Goal: Task Accomplishment & Management: Complete application form

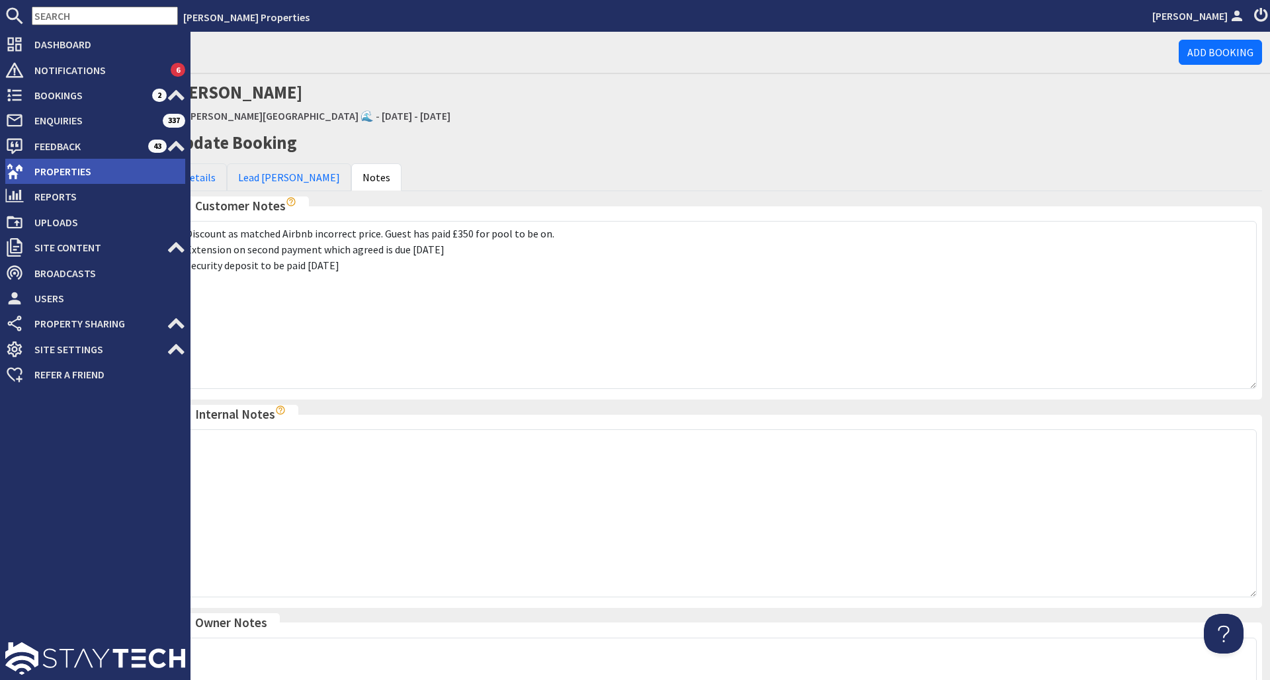
click at [13, 161] on link "Properties" at bounding box center [95, 171] width 180 height 21
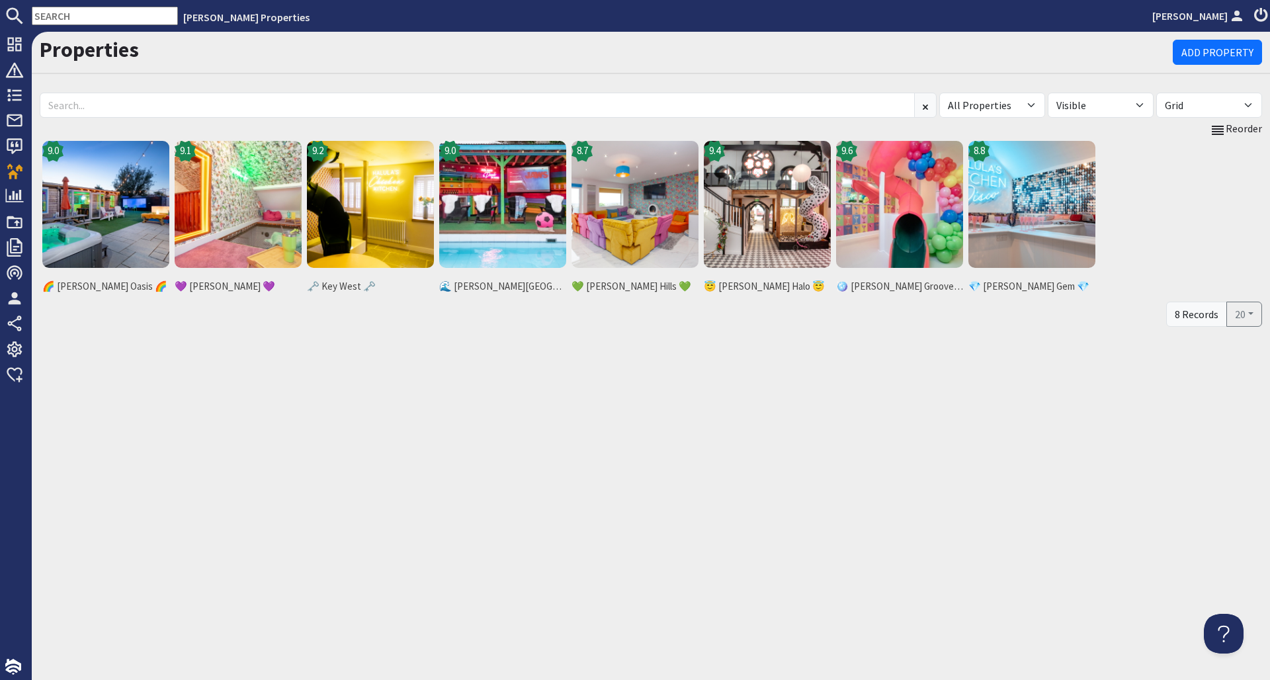
click at [443, 533] on div "Properties Add Property All Properties 🌈 Halula Oasis 🌈 🌊 Halula Beach House 🌊 …" at bounding box center [651, 356] width 1238 height 648
click at [445, 533] on div "Properties Add Property All Properties 🌈 Halula Oasis 🌈 🌊 Halula Beach House 🌊 …" at bounding box center [651, 356] width 1238 height 648
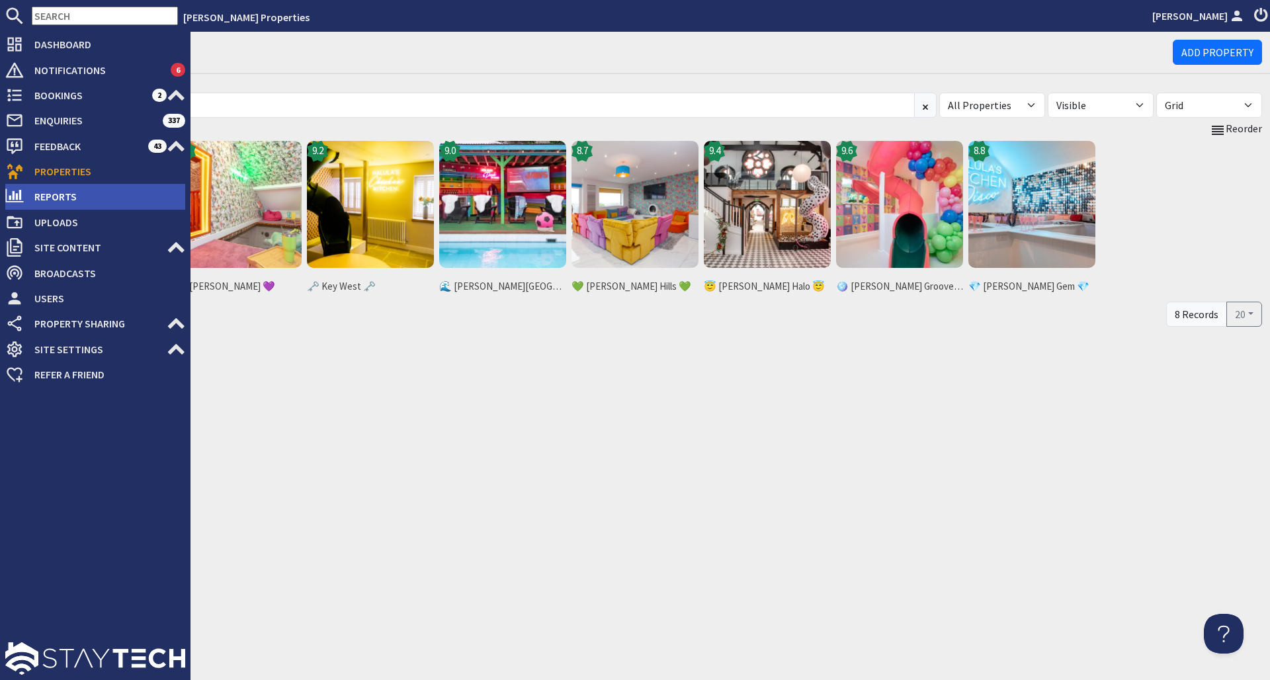
click at [93, 204] on span "Reports" at bounding box center [104, 196] width 161 height 21
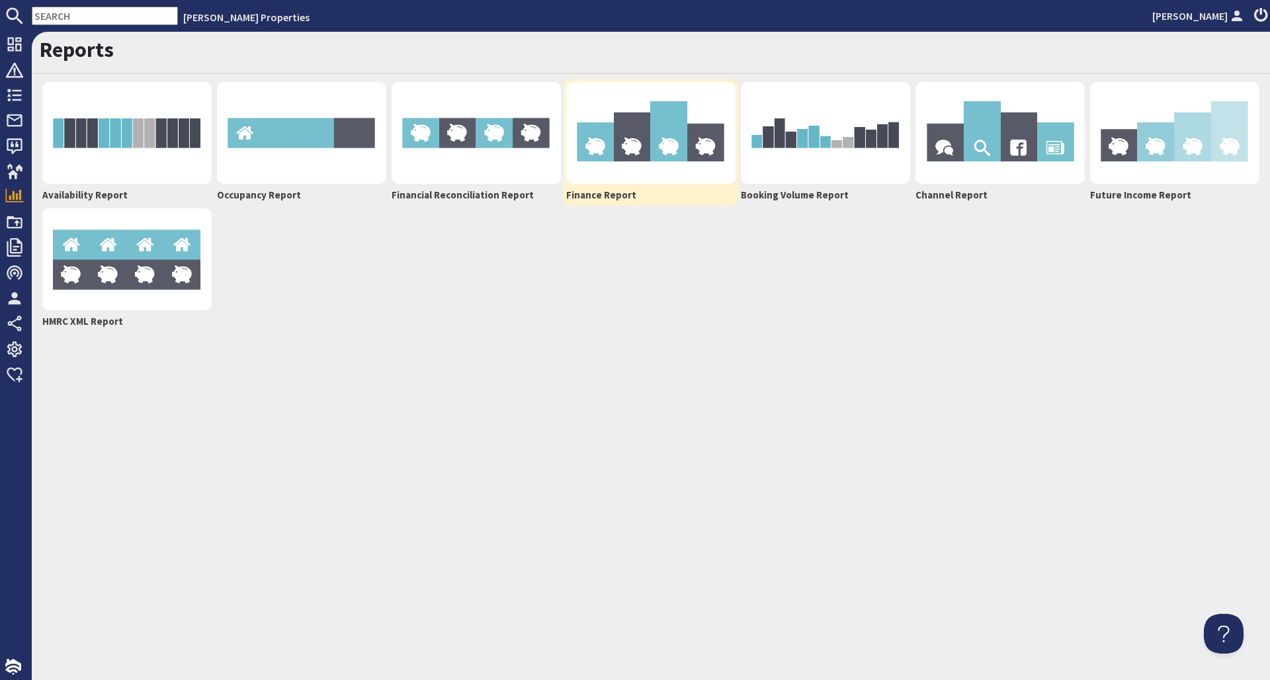
click at [640, 148] on img at bounding box center [650, 133] width 169 height 102
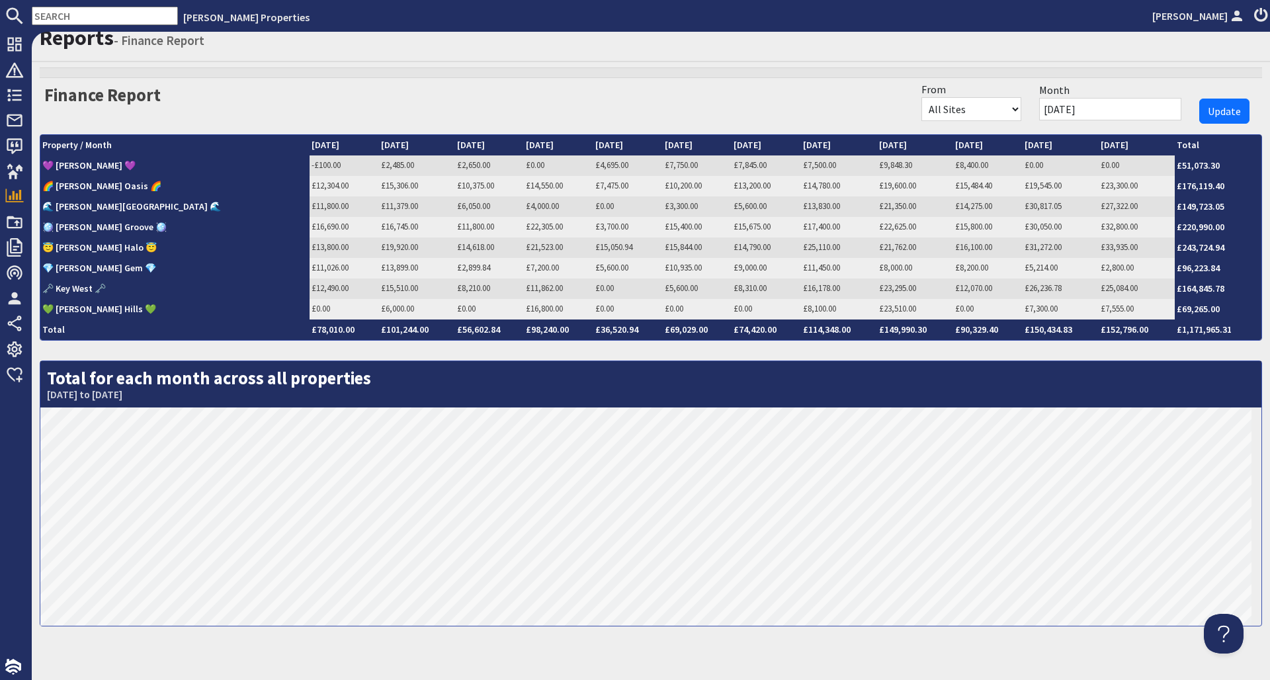
scroll to position [22, 0]
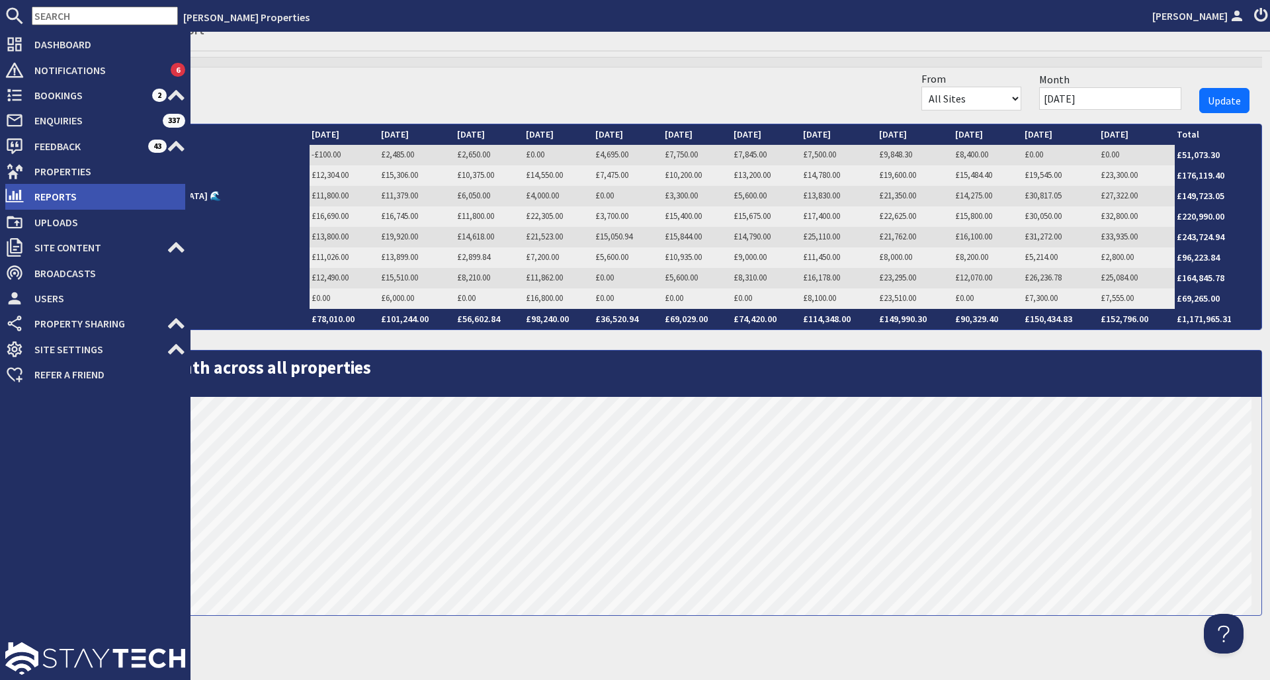
click at [68, 198] on span "Reports" at bounding box center [104, 196] width 161 height 21
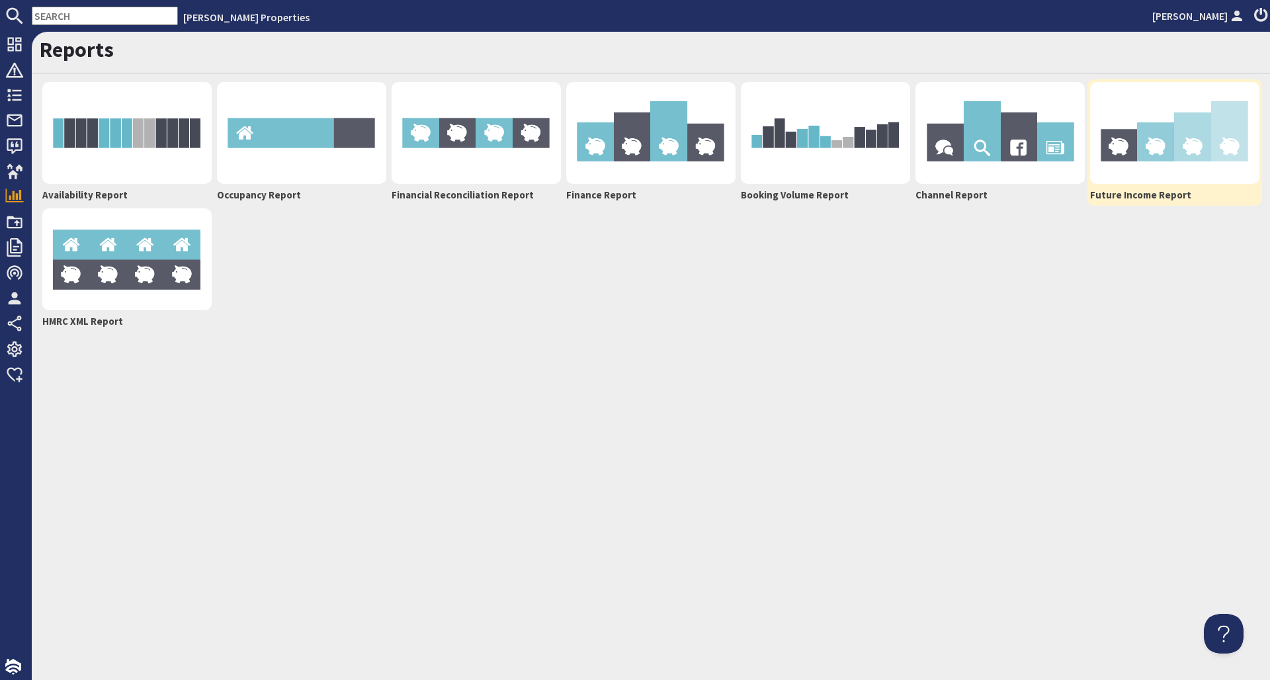
click at [1000, 150] on img at bounding box center [1174, 133] width 169 height 102
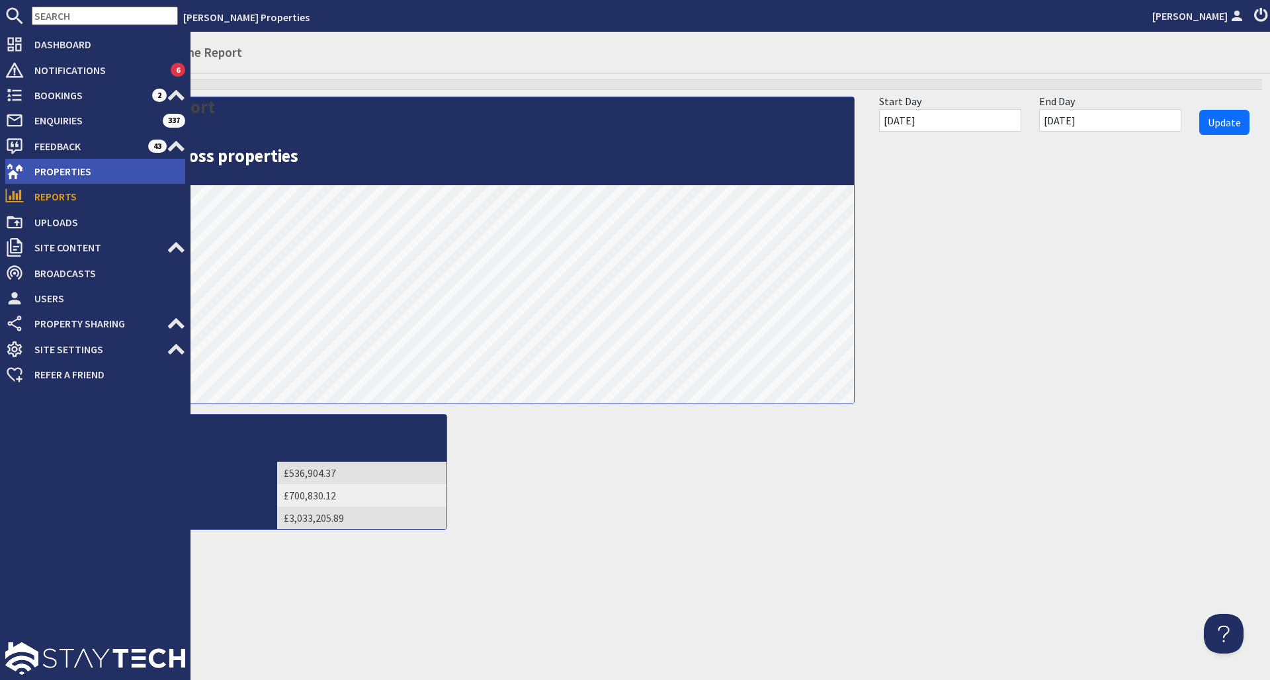
click at [100, 168] on span "Properties" at bounding box center [104, 171] width 161 height 21
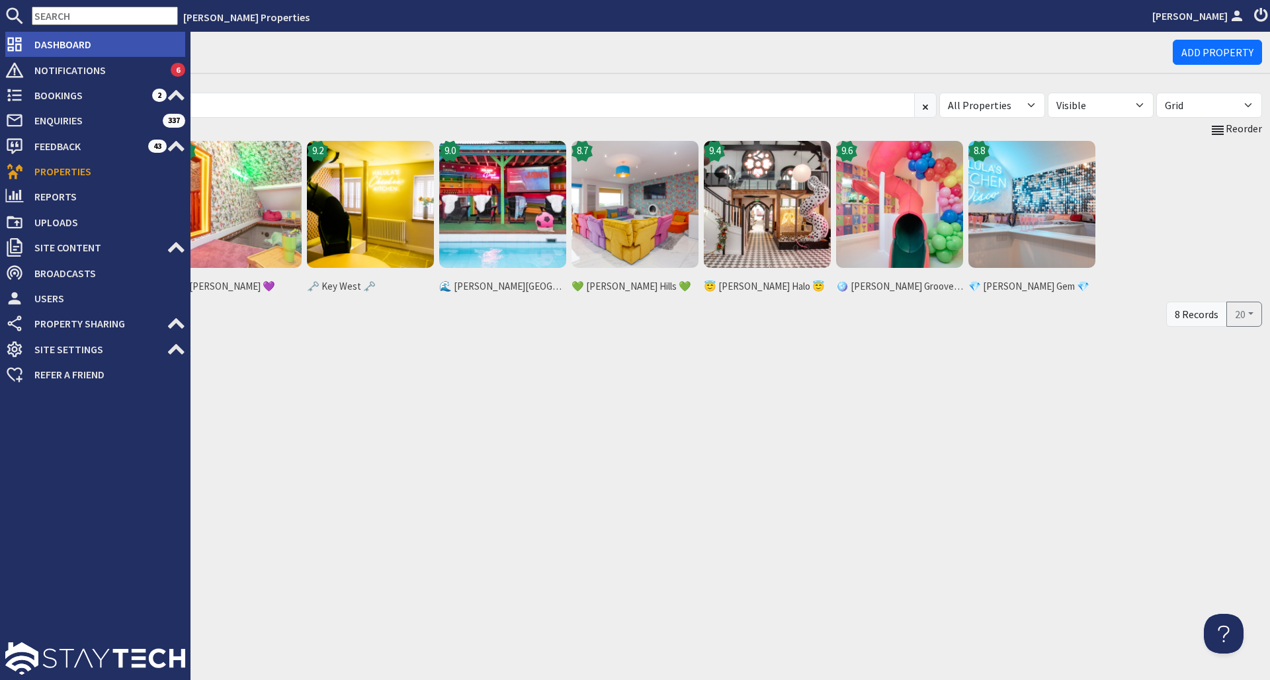
click at [84, 32] on li "Dashboard" at bounding box center [95, 44] width 180 height 25
click at [85, 43] on span "Dashboard" at bounding box center [104, 44] width 161 height 21
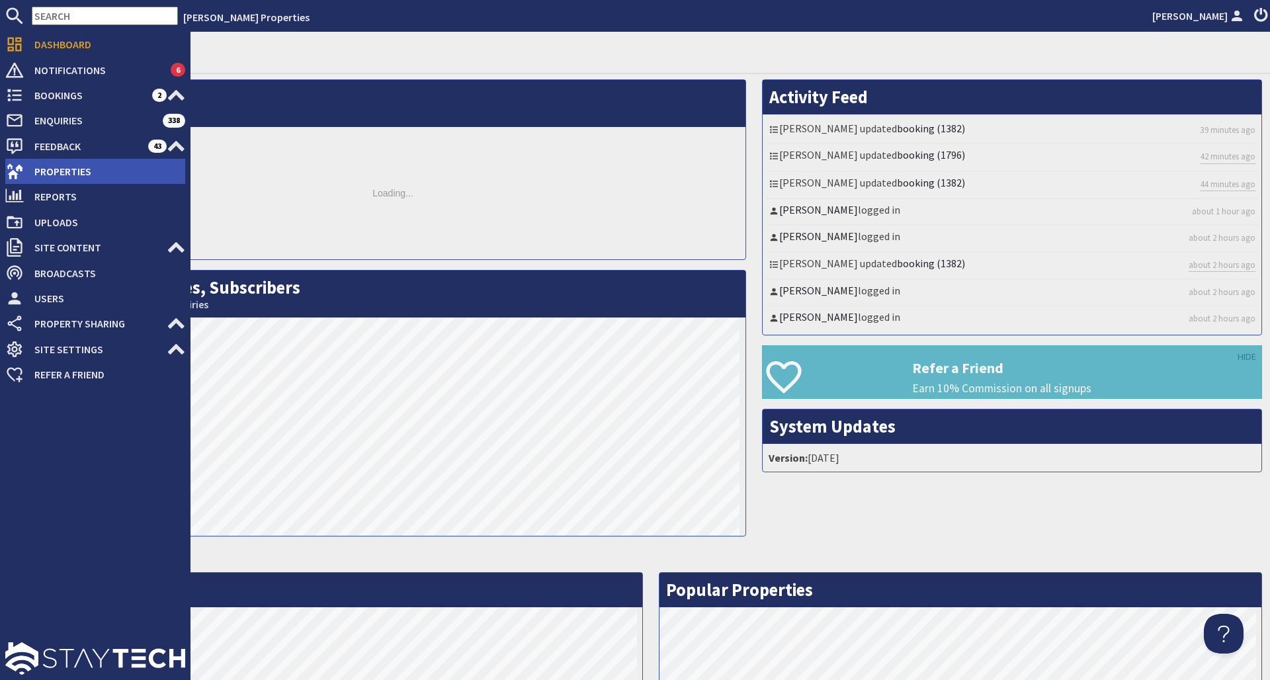
click at [93, 172] on span "Properties" at bounding box center [104, 171] width 161 height 21
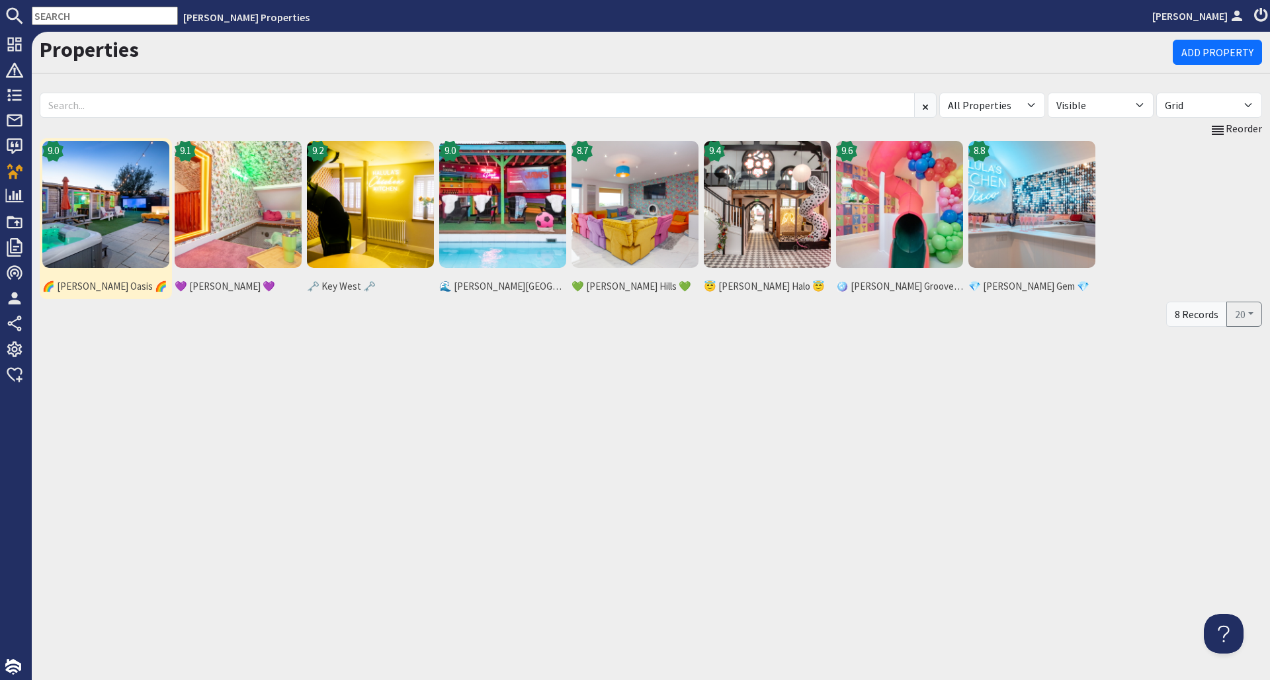
click at [136, 184] on img at bounding box center [105, 204] width 127 height 127
click at [145, 214] on img at bounding box center [105, 204] width 127 height 127
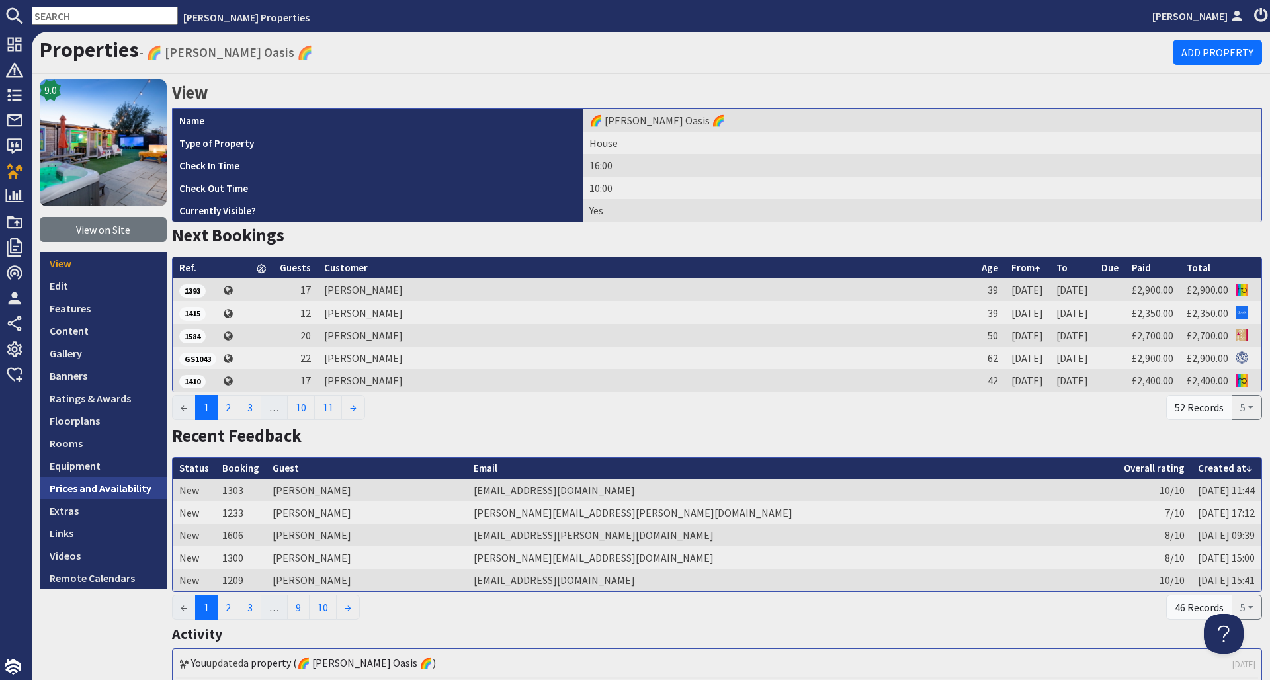
click at [126, 489] on link "Prices and Availability" at bounding box center [103, 488] width 127 height 22
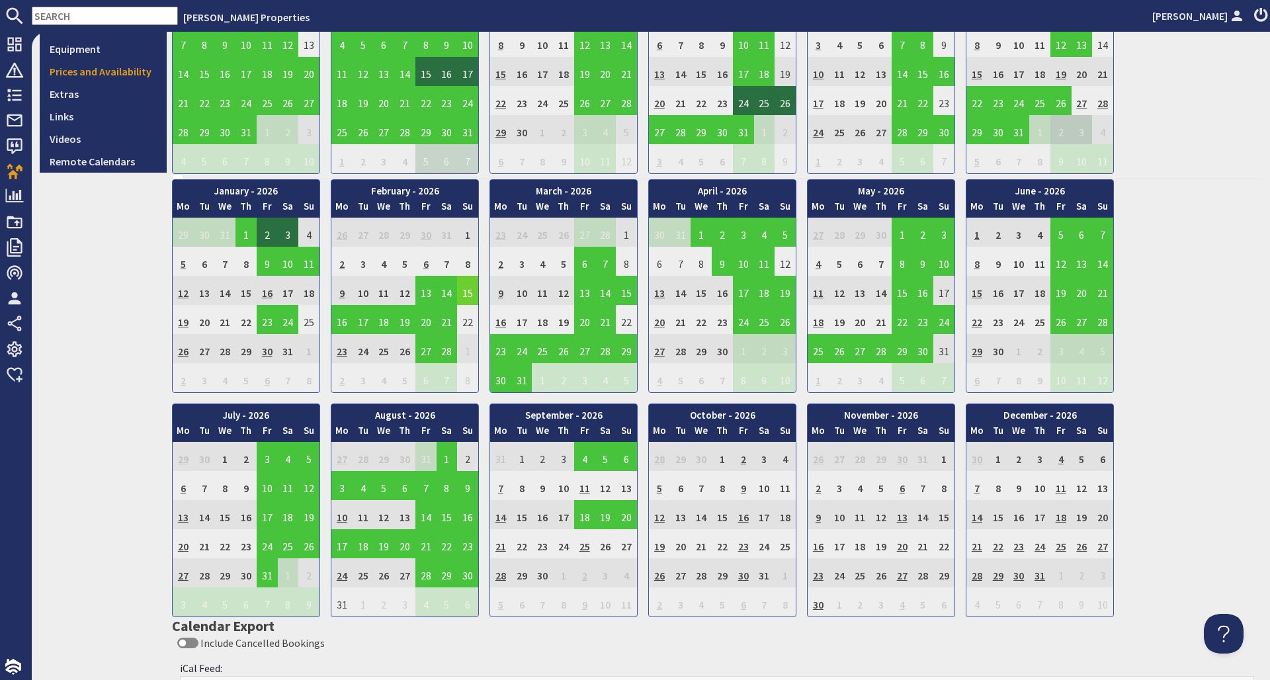
scroll to position [396, 0]
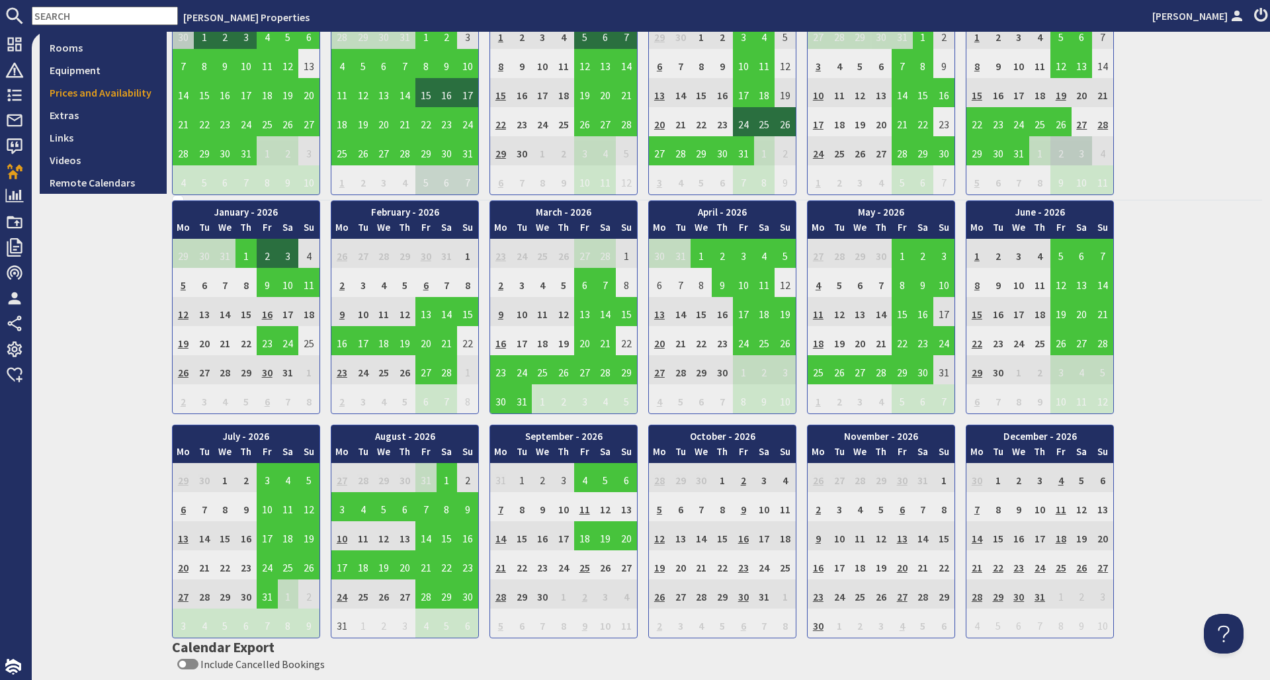
click at [183, 593] on td "27" at bounding box center [183, 593] width 21 height 29
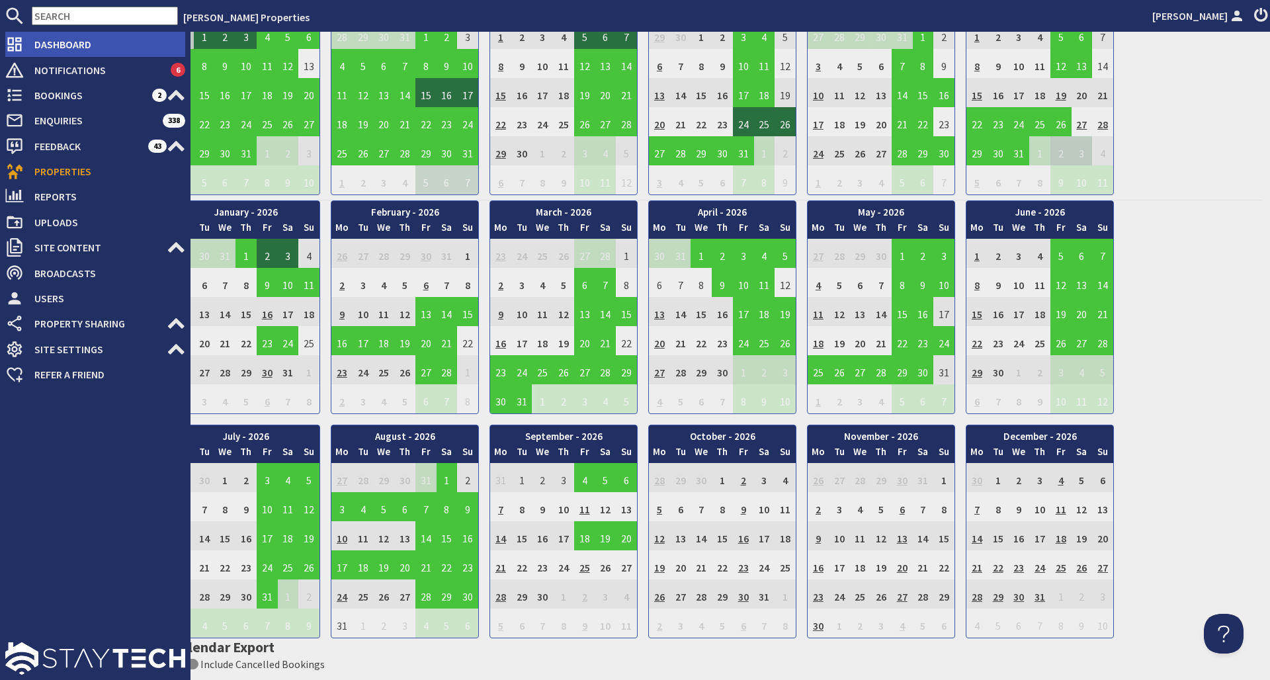
click at [65, 49] on span "Dashboard" at bounding box center [104, 44] width 161 height 21
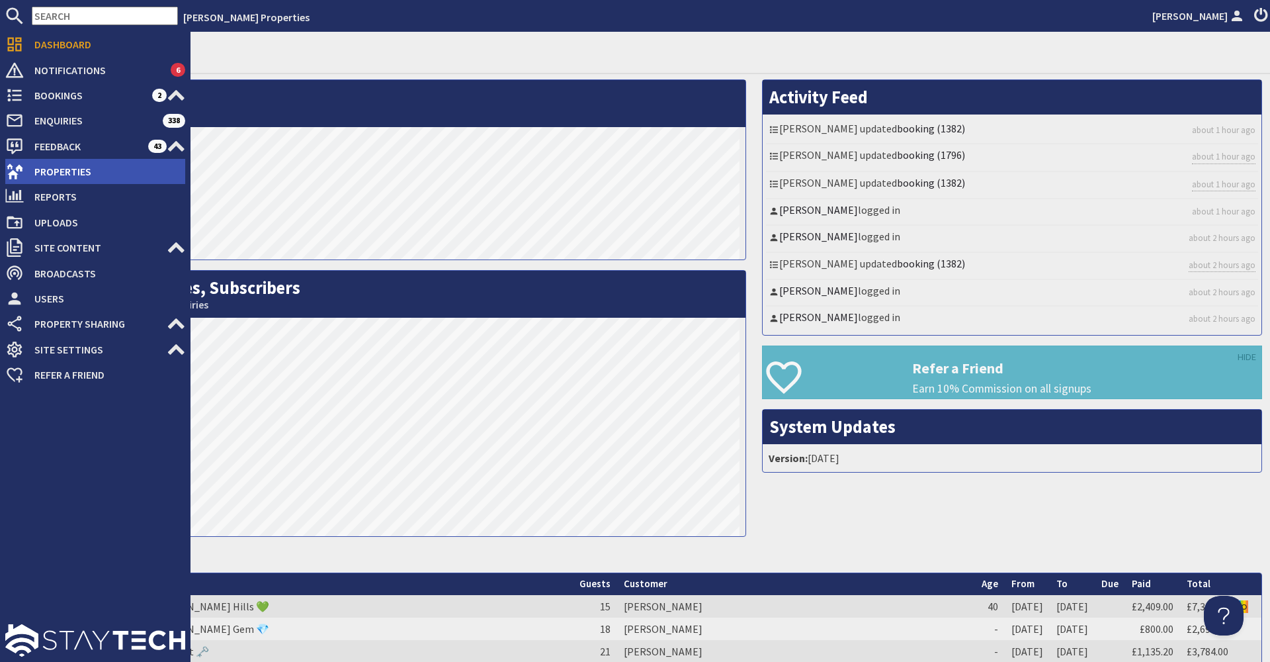
click at [87, 171] on span "Properties" at bounding box center [104, 171] width 161 height 21
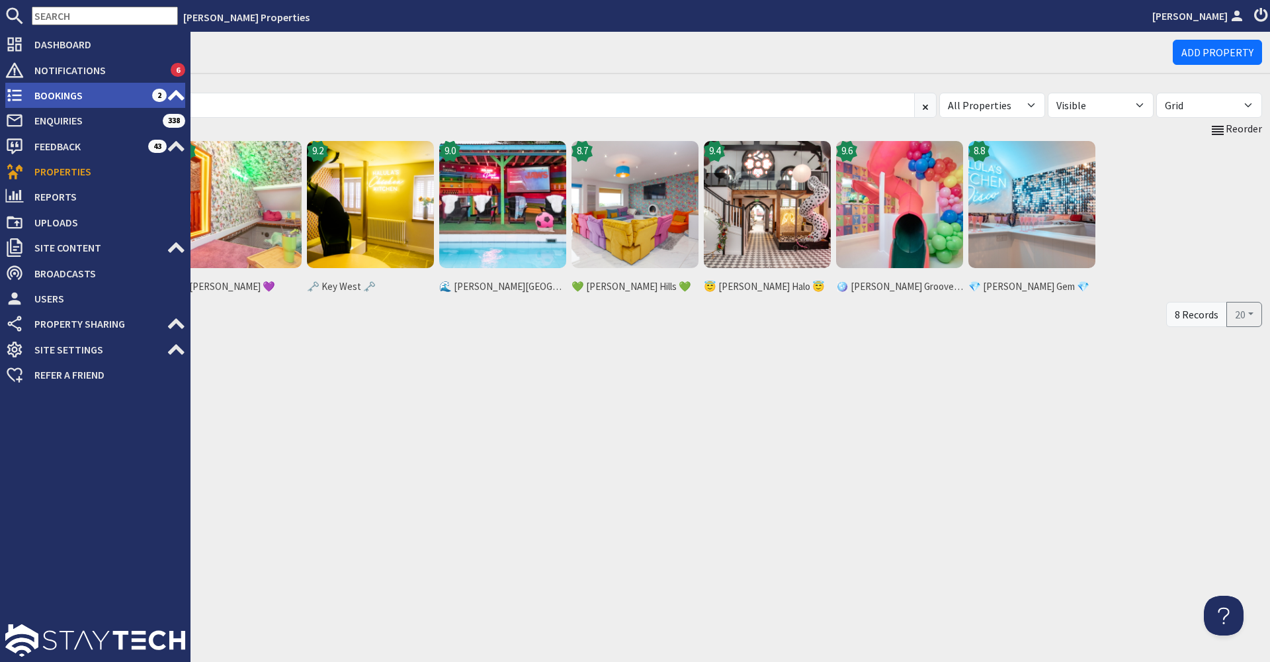
click at [100, 104] on span "Bookings" at bounding box center [88, 95] width 128 height 21
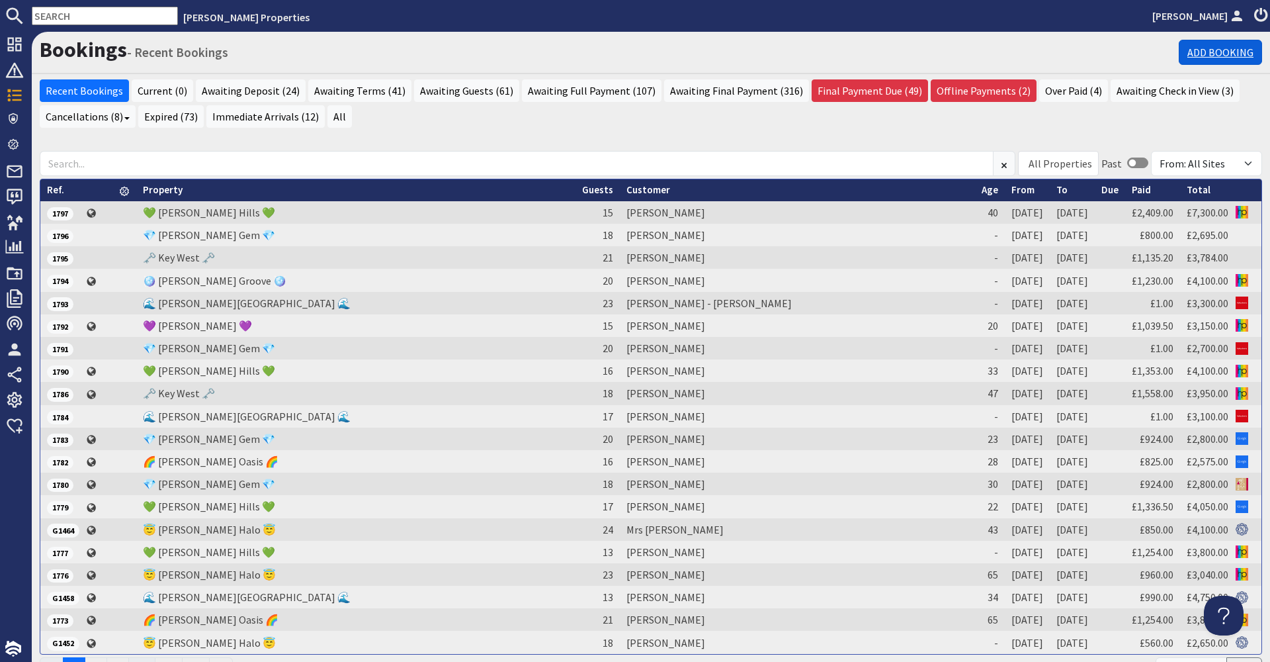
click at [1215, 60] on link "Add Booking" at bounding box center [1220, 52] width 83 height 25
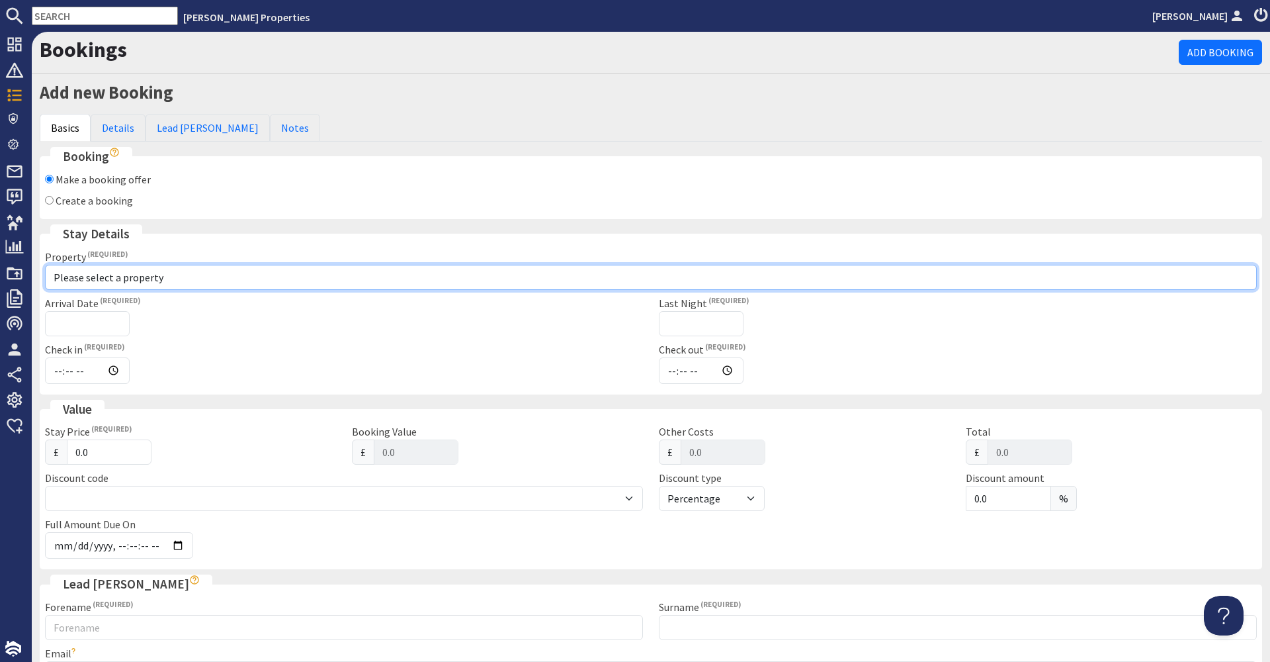
select select "997"
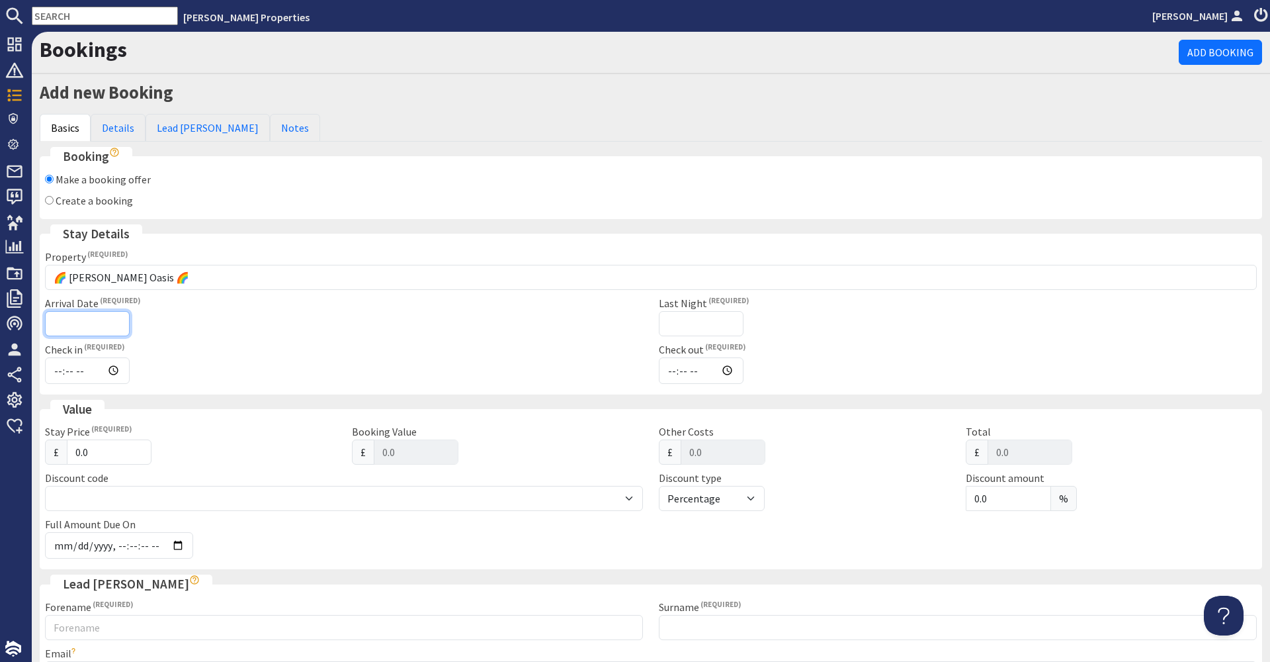
click at [112, 316] on input "Arrival Date" at bounding box center [87, 323] width 85 height 25
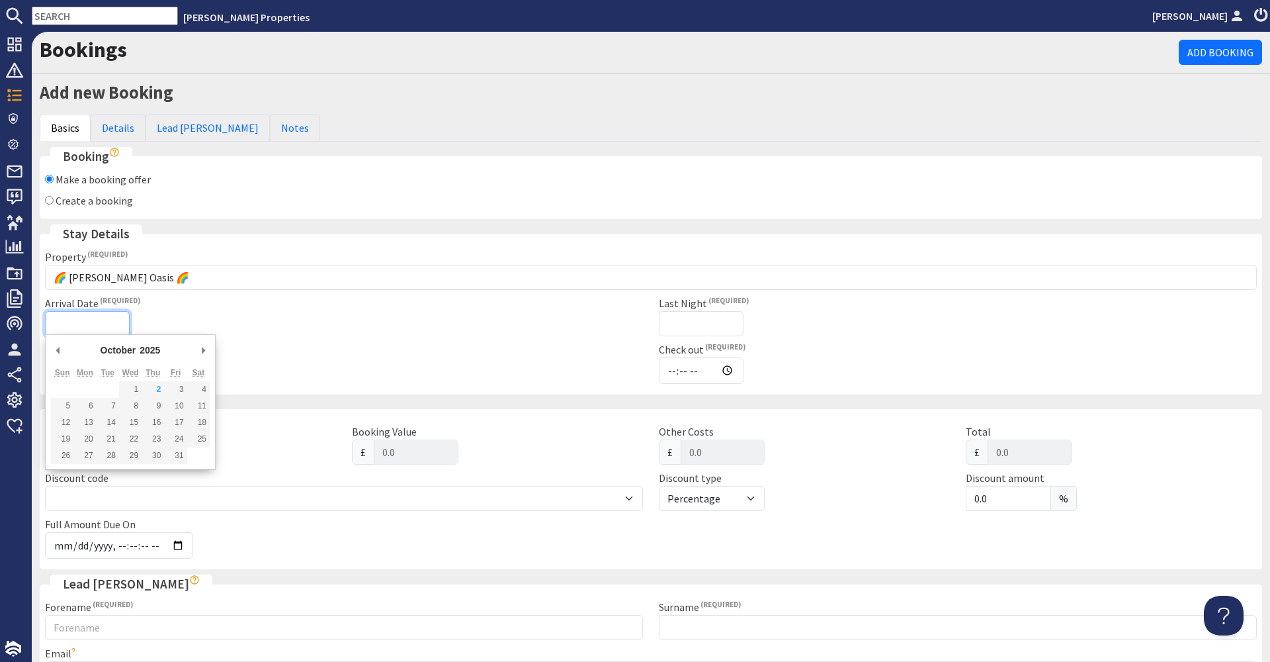
type input "16:00"
type input "10:00"
type input "[DATE]"
type input "[DATE]T23:59:59"
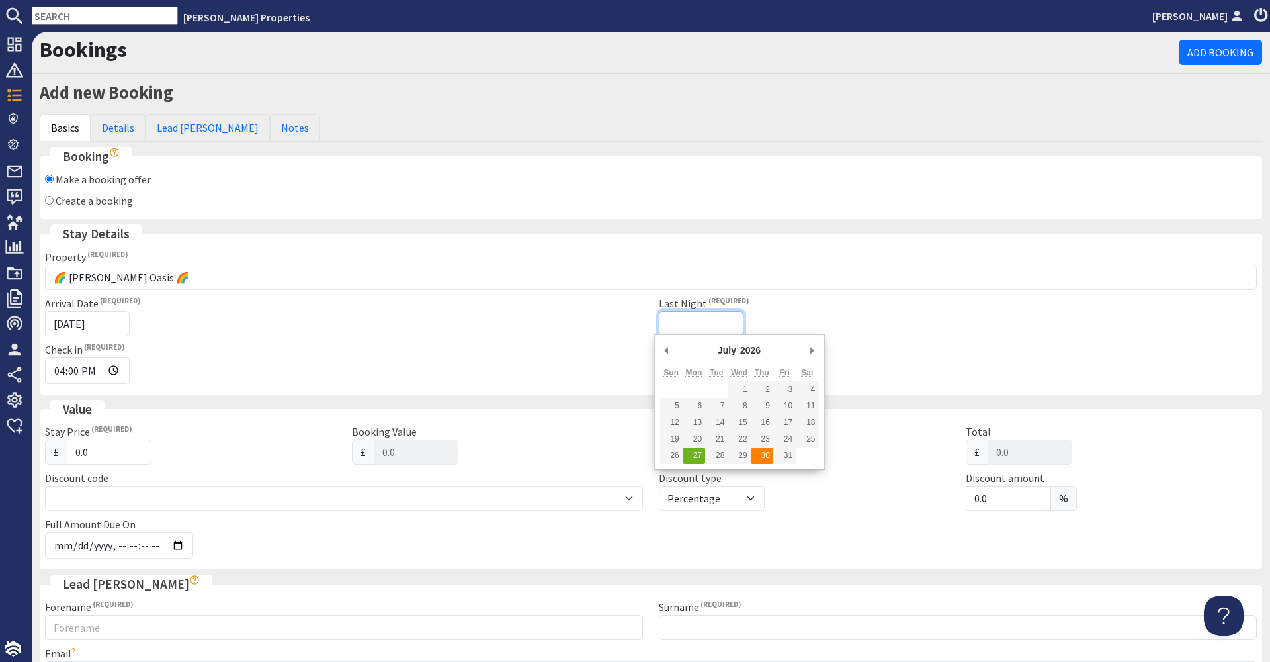
type input "[DATE]"
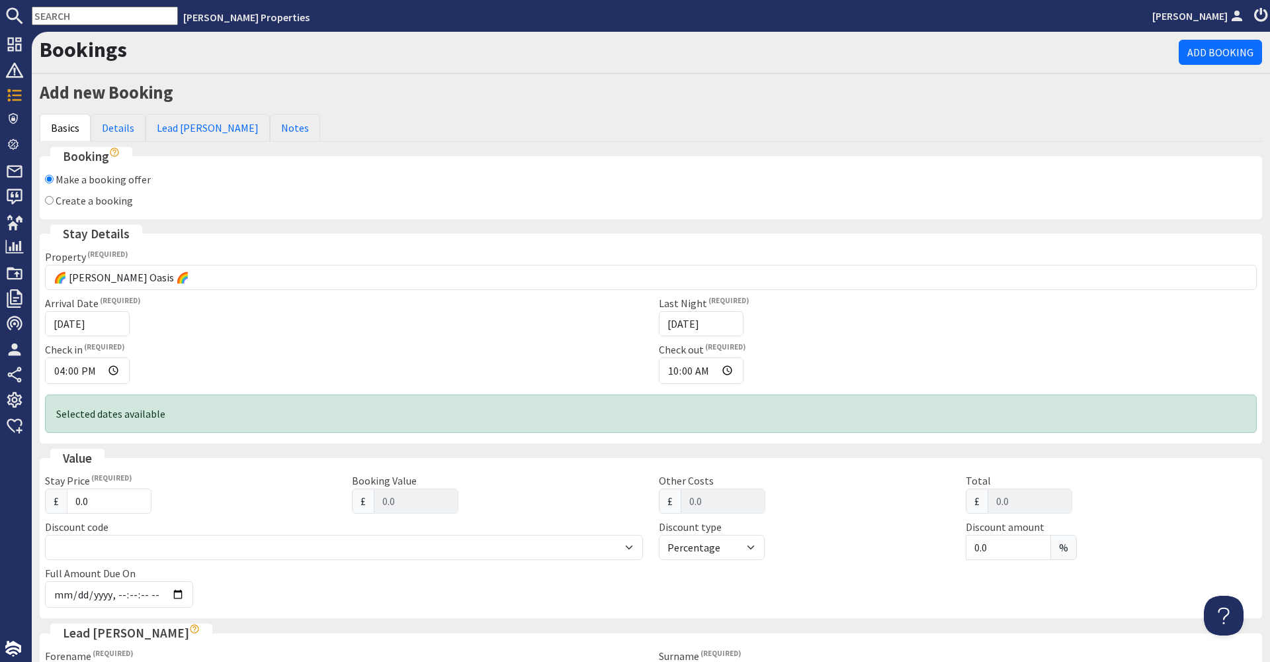
click at [345, 300] on div "Arrival Date [DATE]" at bounding box center [344, 315] width 614 height 41
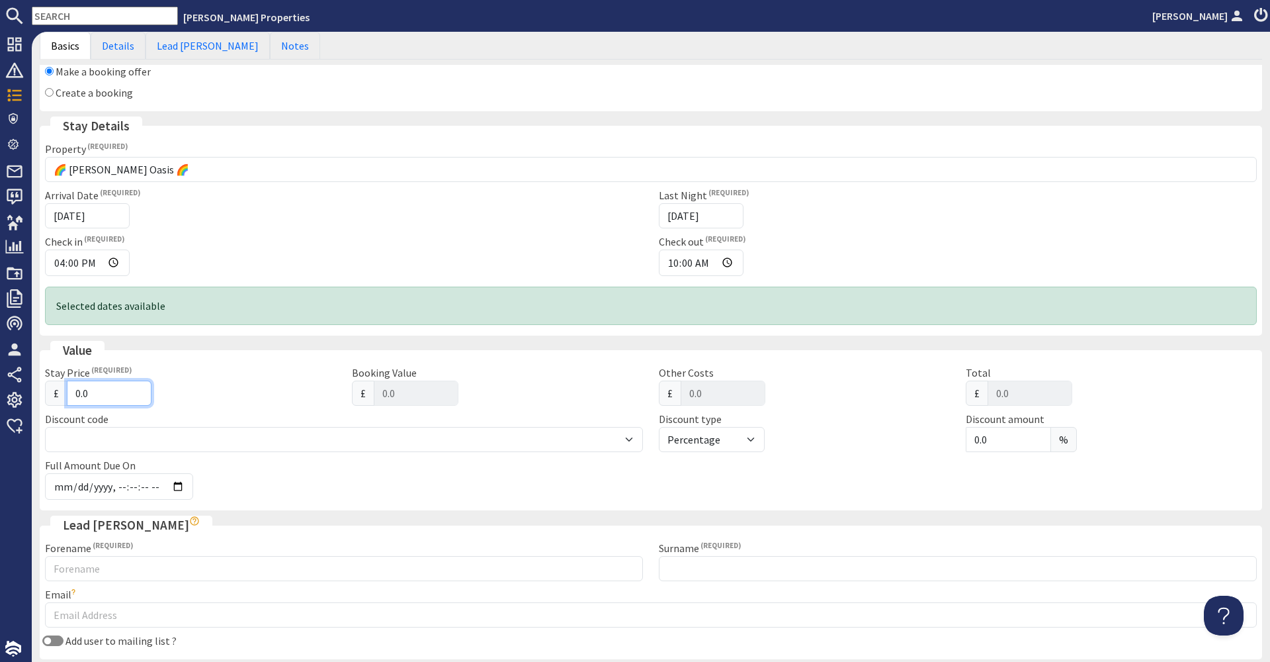
drag, startPoint x: 118, startPoint y: 389, endPoint x: 123, endPoint y: 376, distance: 13.4
click at [118, 389] on input "0.0" at bounding box center [109, 392] width 85 height 25
type input "0"
type input "0.00"
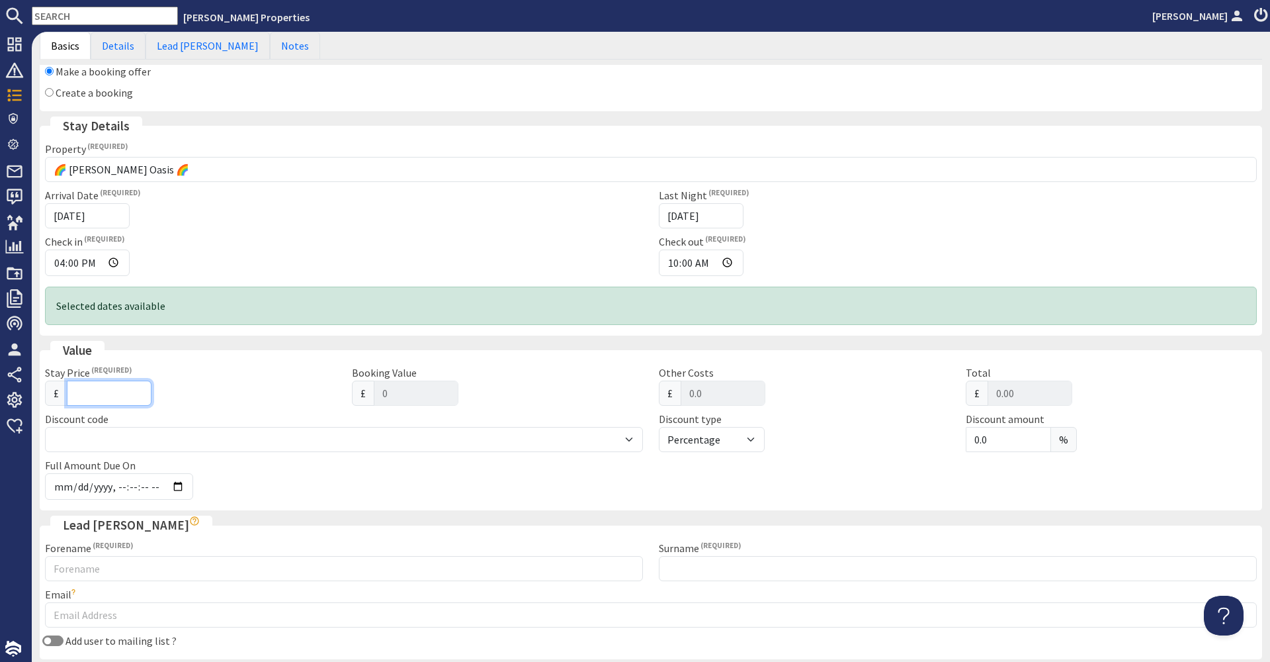
type input "2"
type input "2.00"
type input "29"
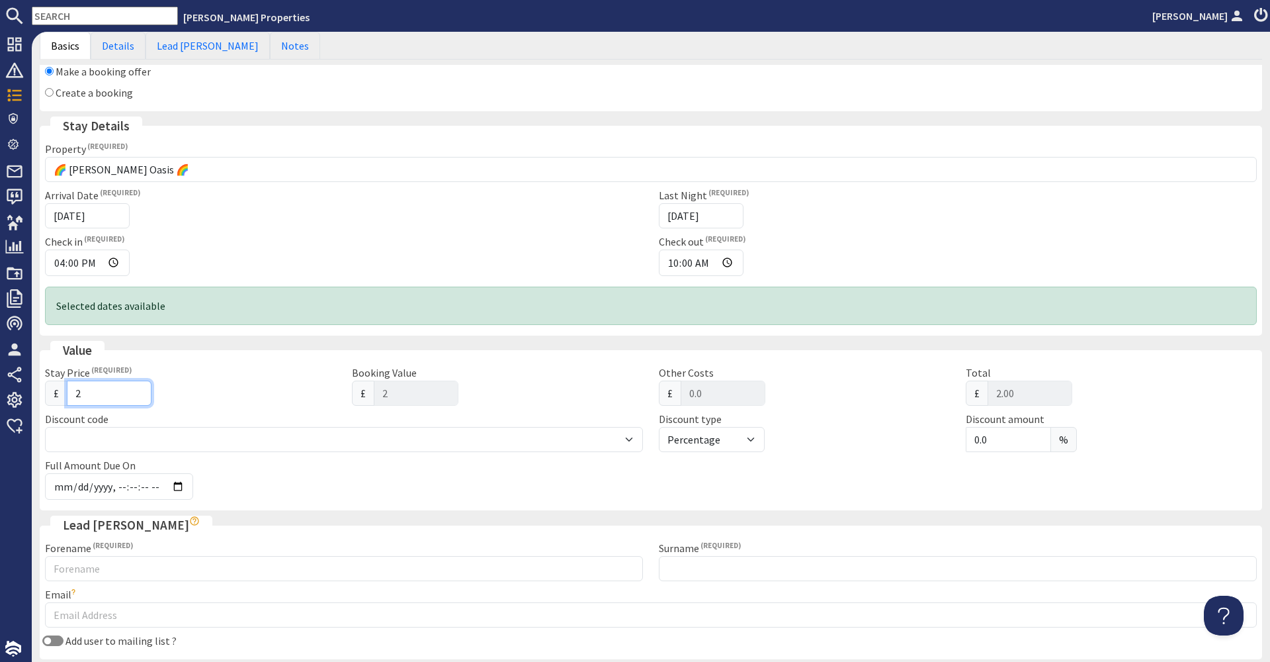
type input "29.00"
type input "295"
type input "295.00"
type input "2950"
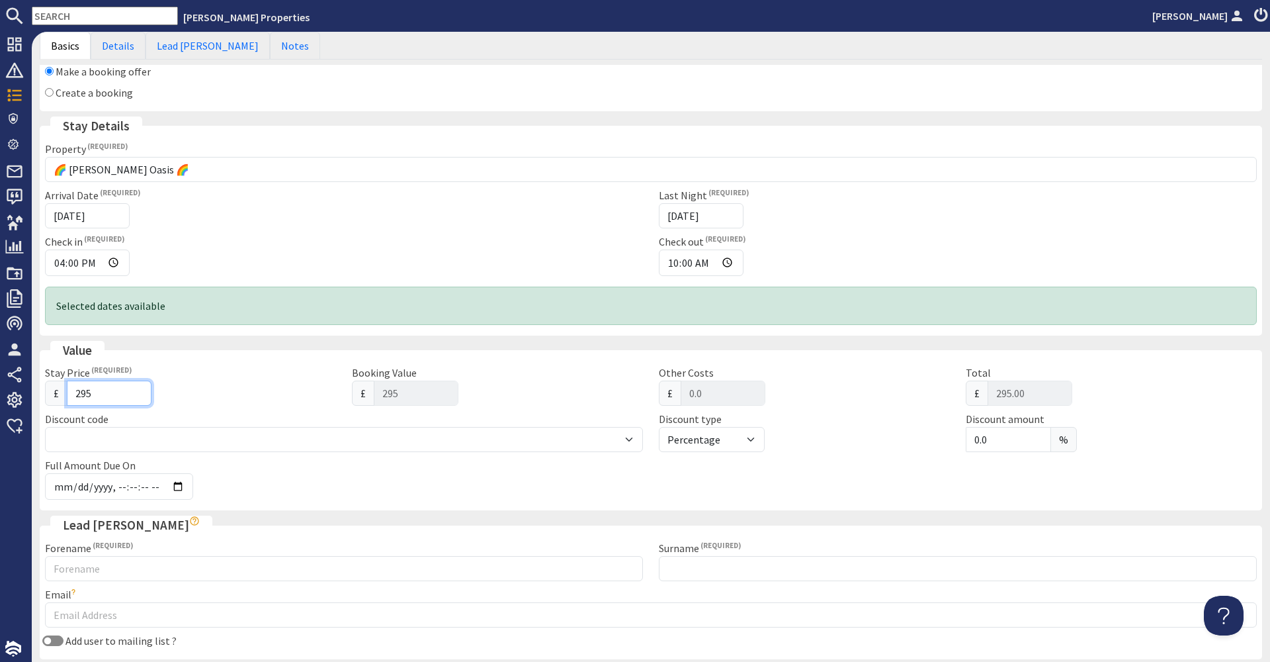
type input "2950"
type input "2950.00"
click at [202, 396] on div "£ 2950" at bounding box center [190, 392] width 291 height 25
click at [79, 389] on input "2950" at bounding box center [109, 392] width 85 height 25
type input "950"
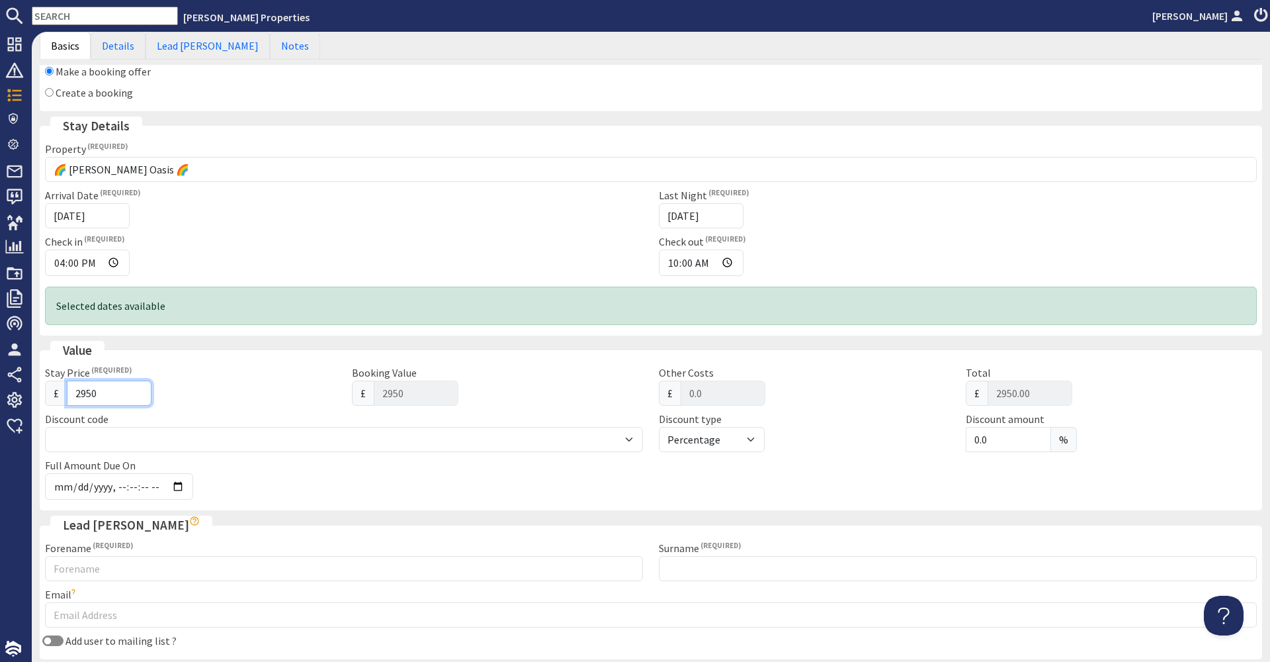
type input "950"
type input "950.00"
type input "3950"
type input "3950.00"
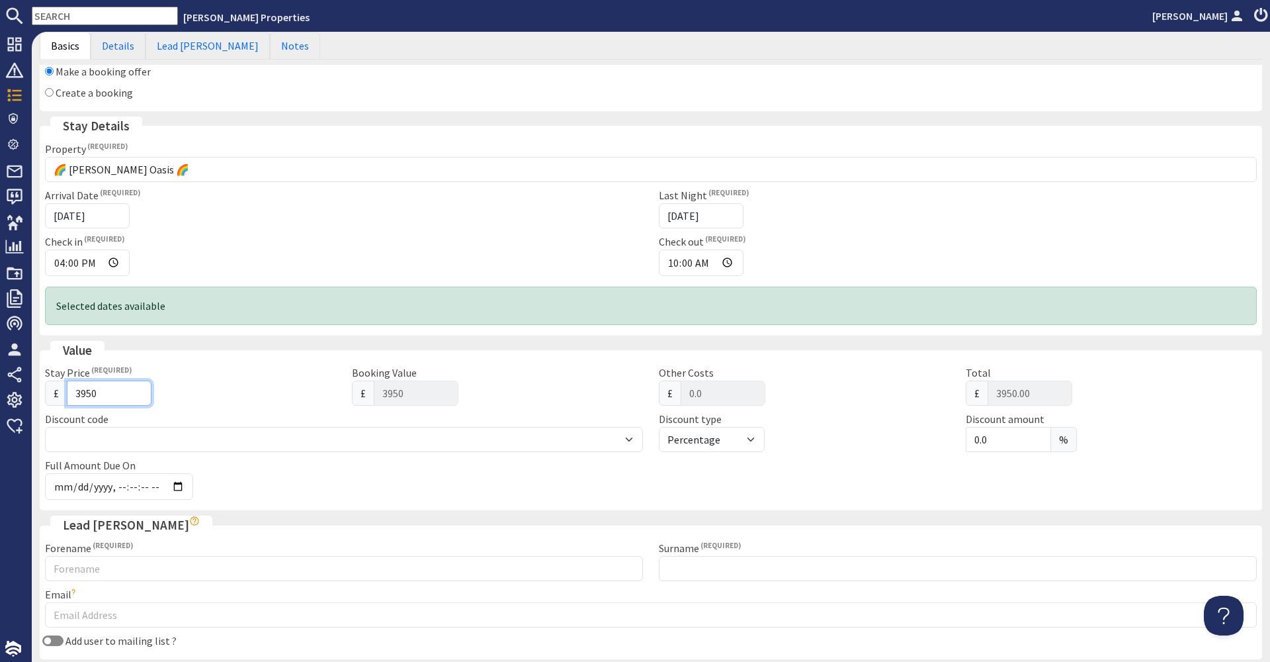
type input "3950"
click at [239, 387] on div "£ 3950" at bounding box center [190, 392] width 291 height 25
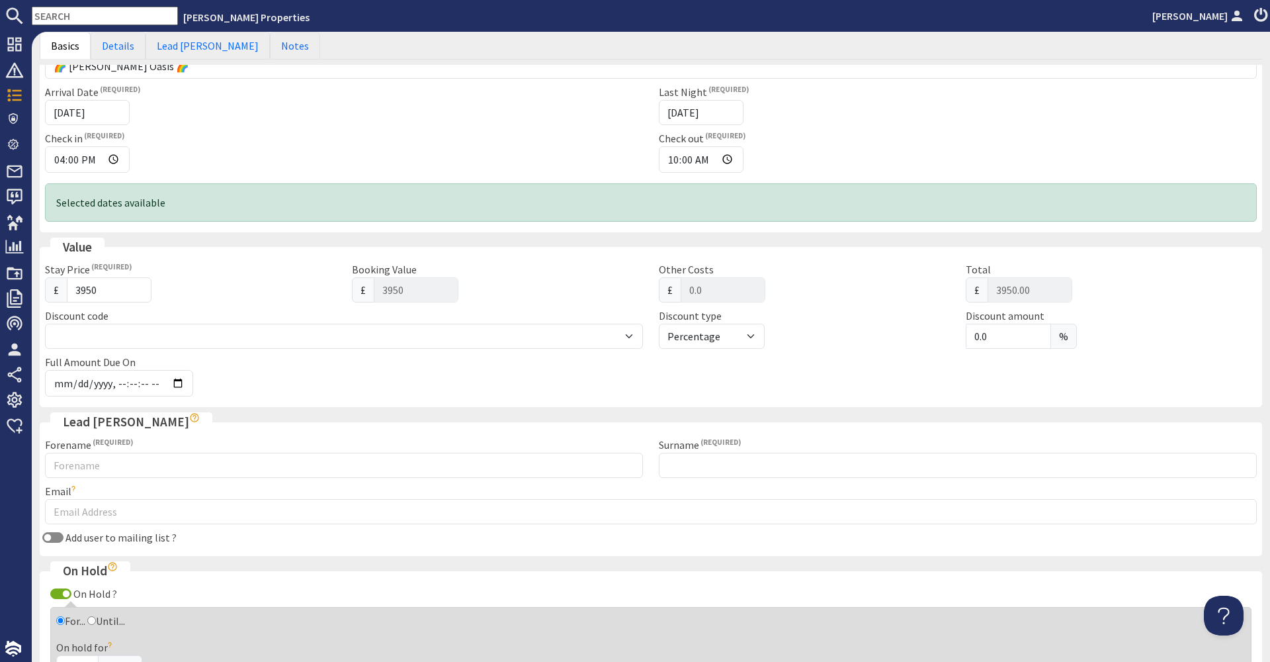
scroll to position [304, 0]
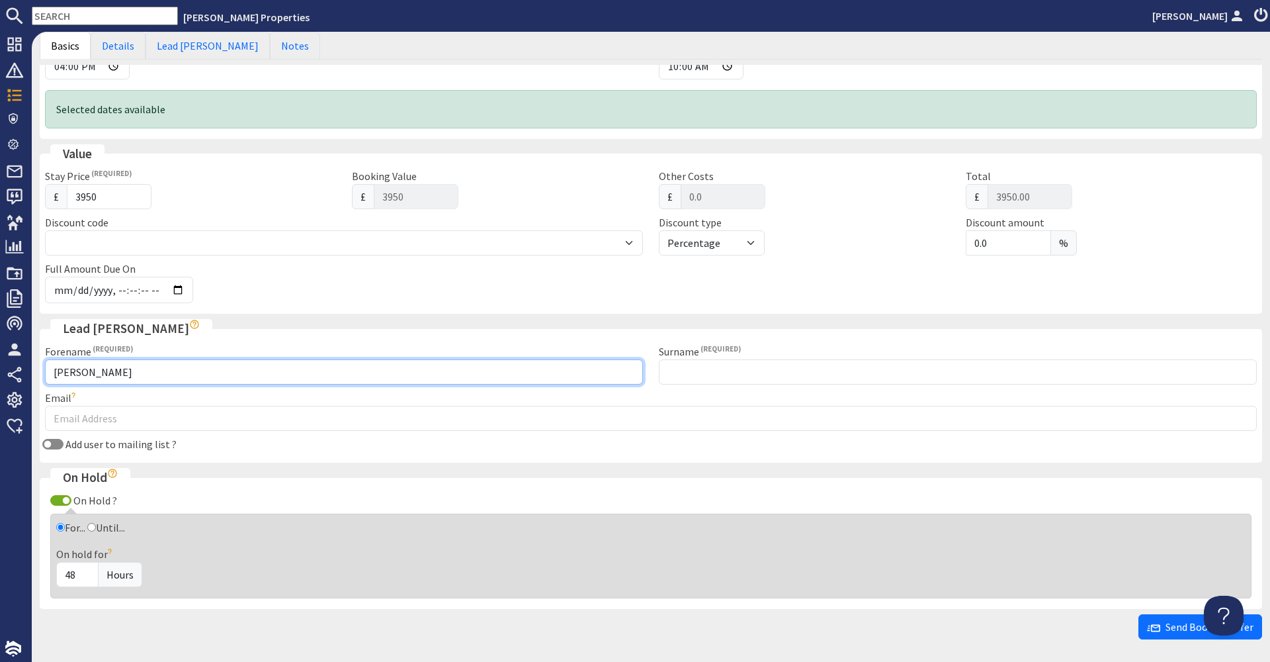
type input "[PERSON_NAME]"
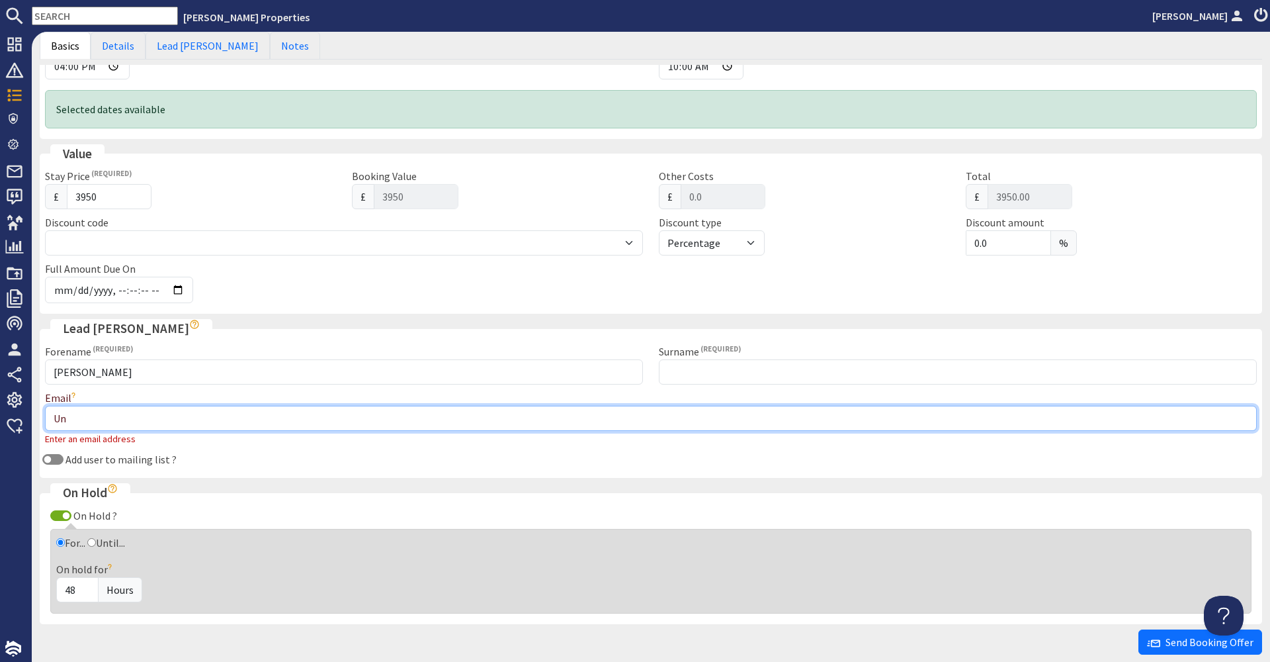
type input "U"
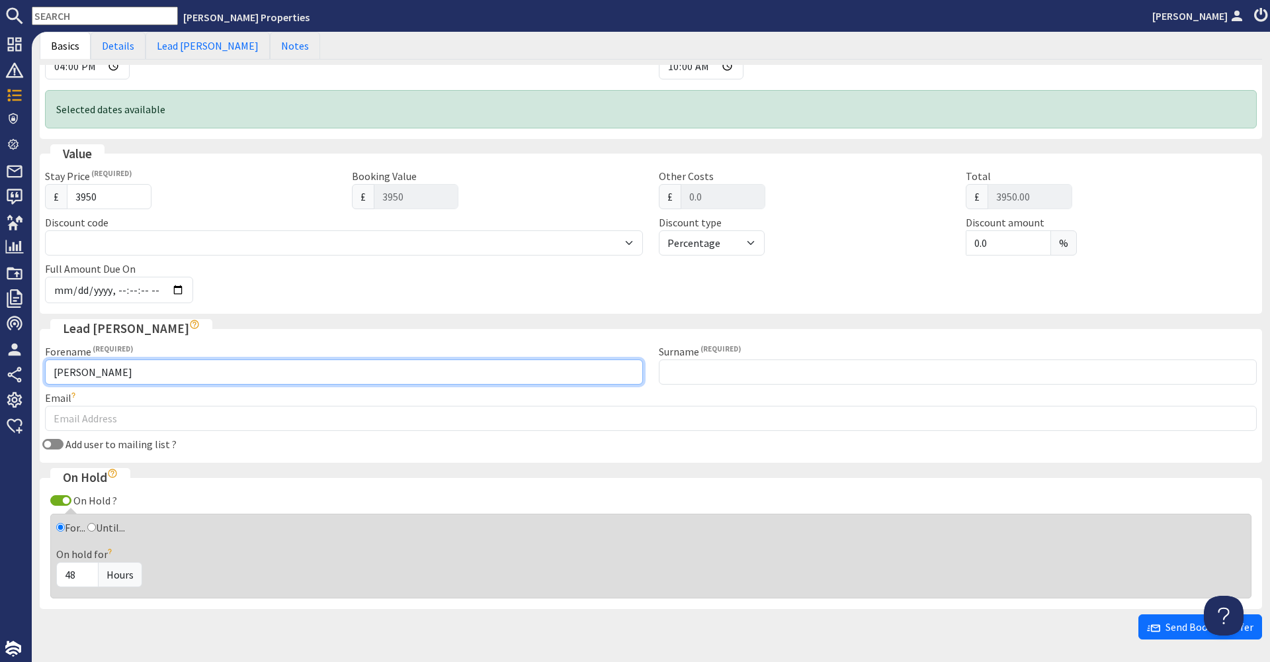
click at [292, 360] on input "[PERSON_NAME]" at bounding box center [344, 371] width 598 height 25
click at [291, 363] on input "[PERSON_NAME]" at bounding box center [344, 371] width 598 height 25
type input "[PERSON_NAME]"
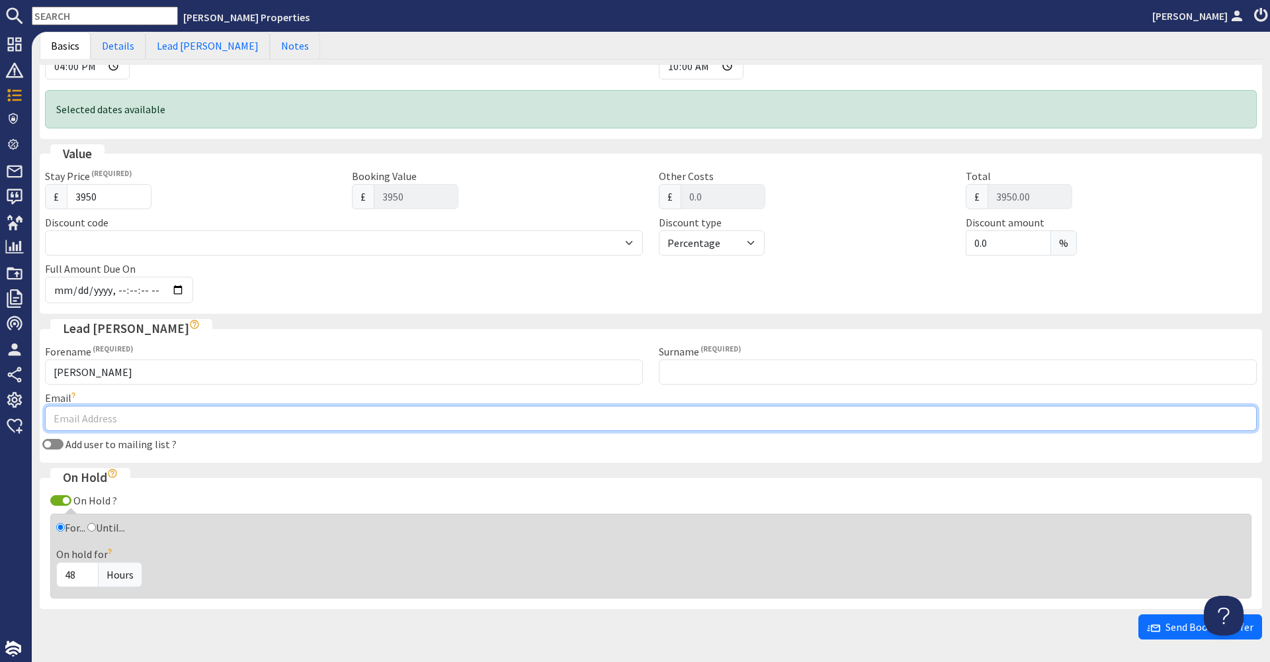
click at [335, 406] on input "Email" at bounding box center [651, 418] width 1212 height 25
paste input "[EMAIL_ADDRESS][DOMAIN_NAME]"
type input "[EMAIL_ADDRESS][DOMAIN_NAME]"
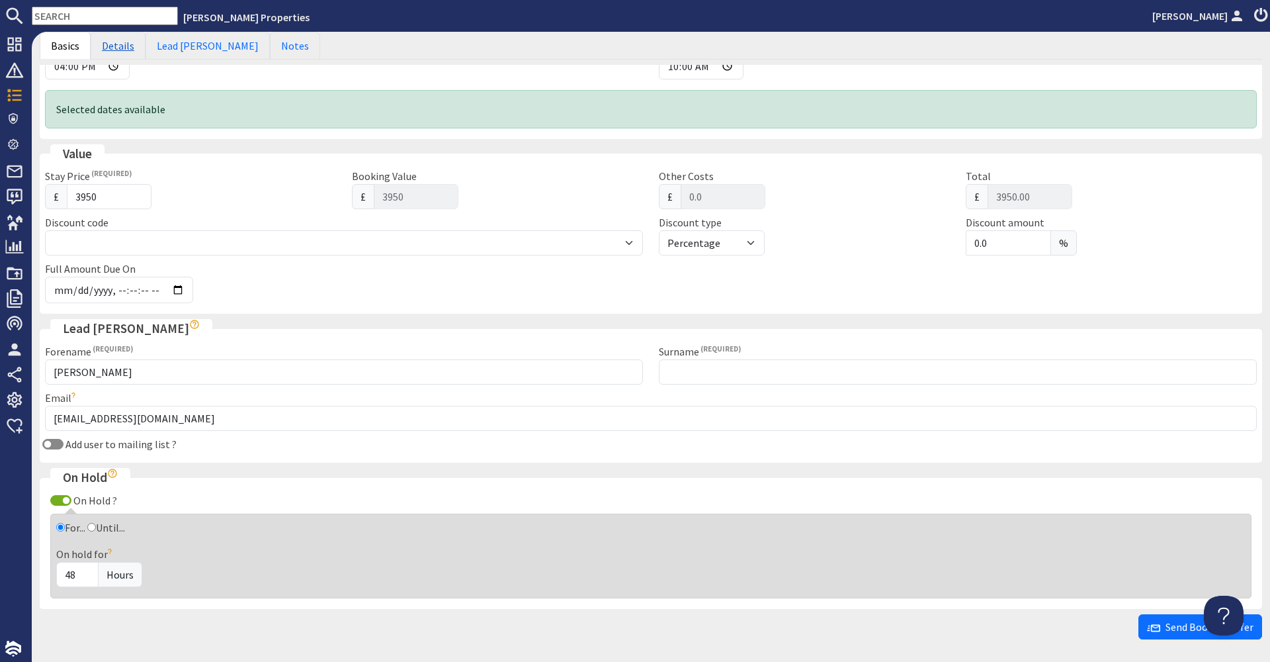
click at [132, 50] on link "Details" at bounding box center [118, 46] width 55 height 28
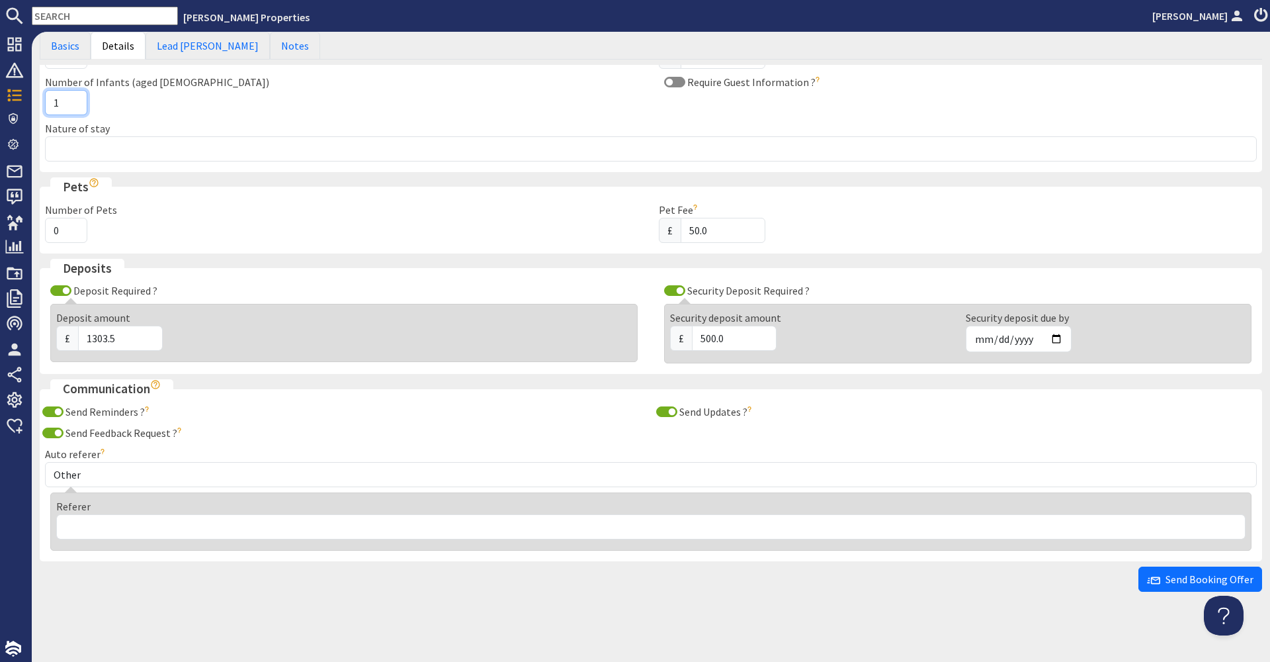
click at [75, 97] on input "1" at bounding box center [66, 102] width 42 height 25
click at [75, 97] on input "2" at bounding box center [66, 102] width 42 height 25
click at [75, 97] on input "3" at bounding box center [66, 102] width 42 height 25
click at [75, 97] on input "4" at bounding box center [66, 102] width 42 height 25
click at [75, 98] on input "5" at bounding box center [66, 102] width 42 height 25
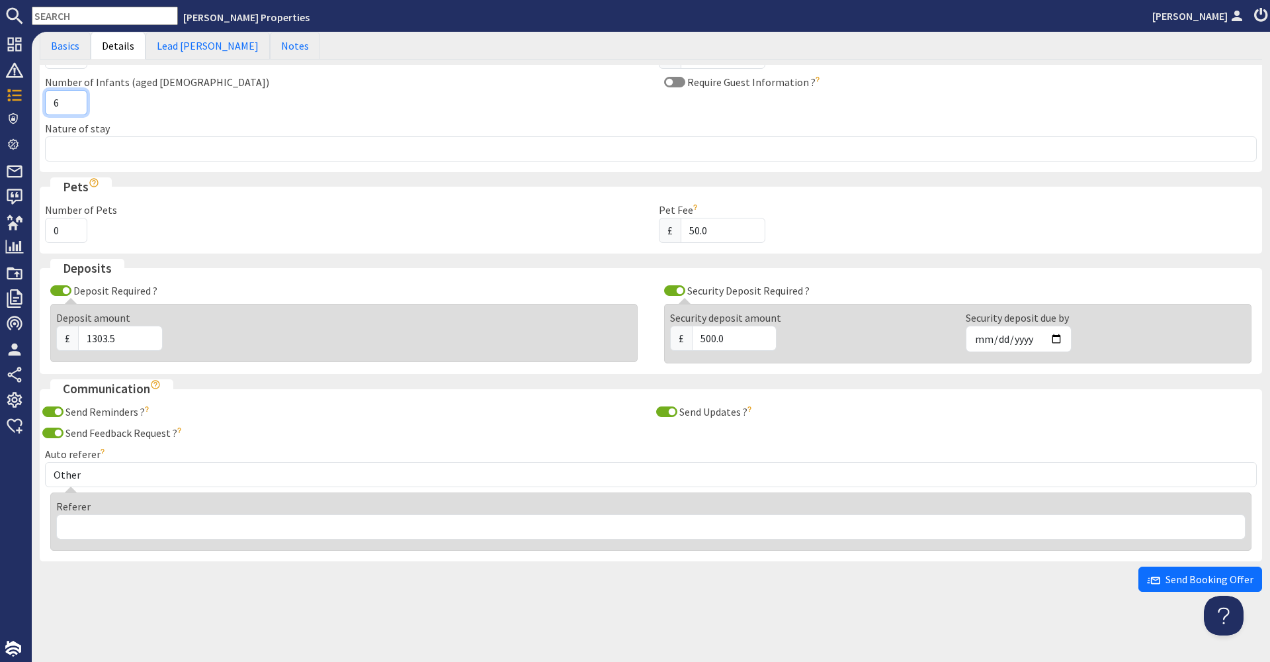
click at [75, 98] on input "6" at bounding box center [66, 102] width 42 height 25
click at [75, 98] on input "7" at bounding box center [66, 102] width 42 height 25
click at [75, 98] on input "8" at bounding box center [66, 102] width 42 height 25
click at [75, 98] on input "9" at bounding box center [66, 102] width 42 height 25
click at [75, 98] on input "10" at bounding box center [66, 102] width 42 height 25
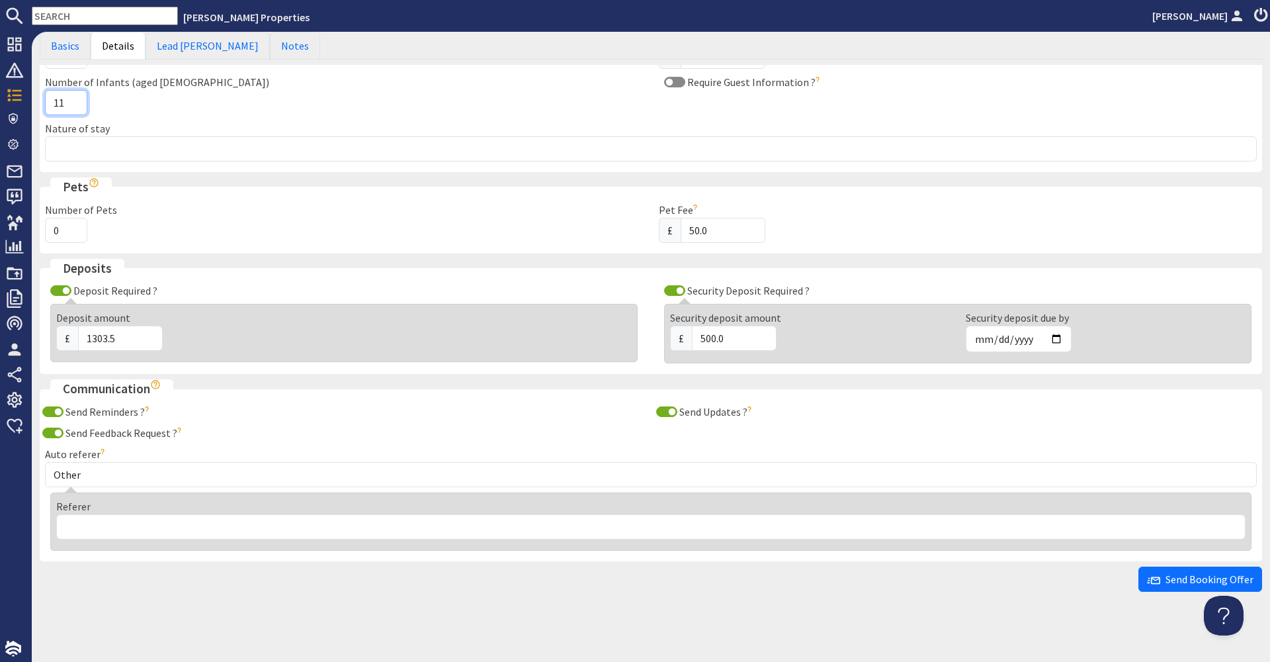
click at [75, 97] on input "11" at bounding box center [66, 102] width 42 height 25
click at [75, 97] on input "12" at bounding box center [66, 102] width 42 height 25
click at [75, 97] on input "13" at bounding box center [66, 102] width 42 height 25
click at [75, 97] on input "14" at bounding box center [66, 102] width 42 height 25
type input "15"
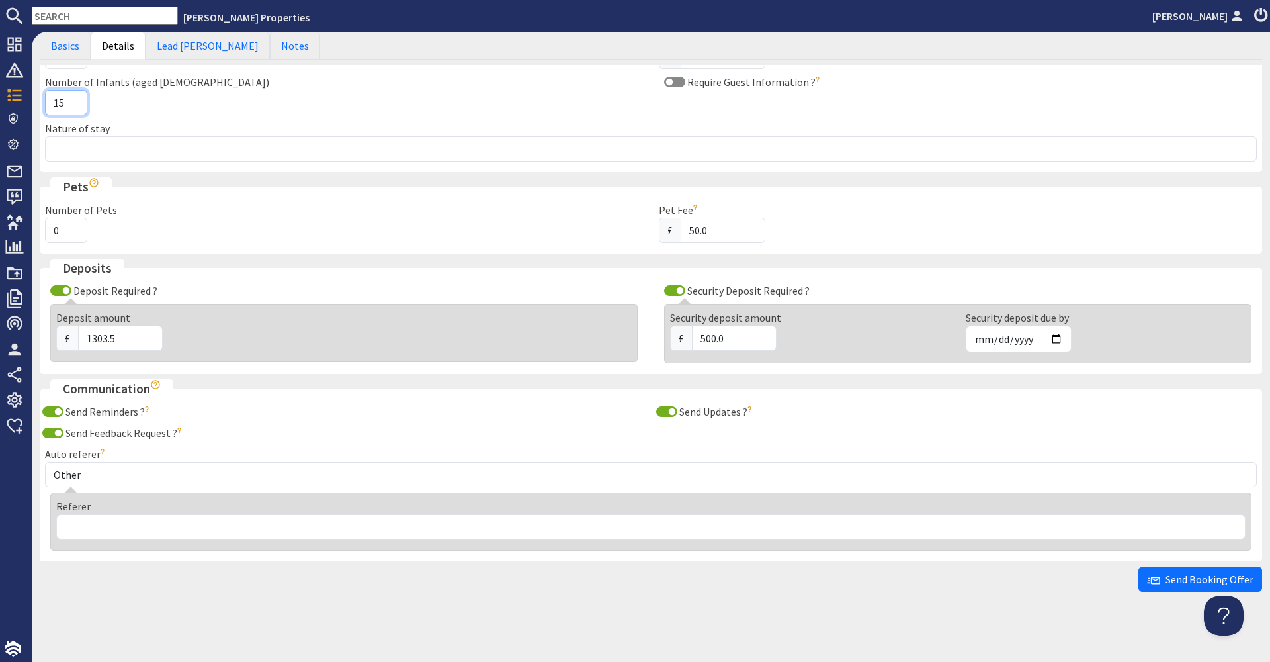
click at [75, 97] on input "15" at bounding box center [66, 102] width 42 height 25
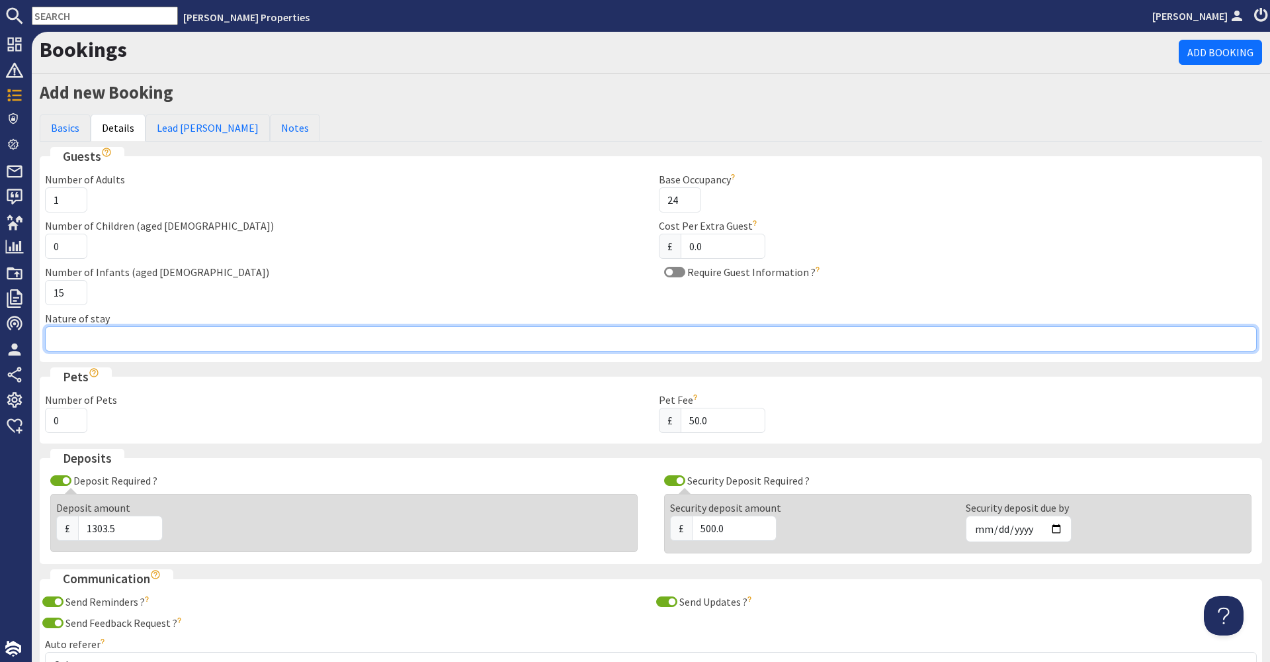
click at [236, 337] on input "Nature of stay" at bounding box center [651, 338] width 1212 height 25
type input "family get together"
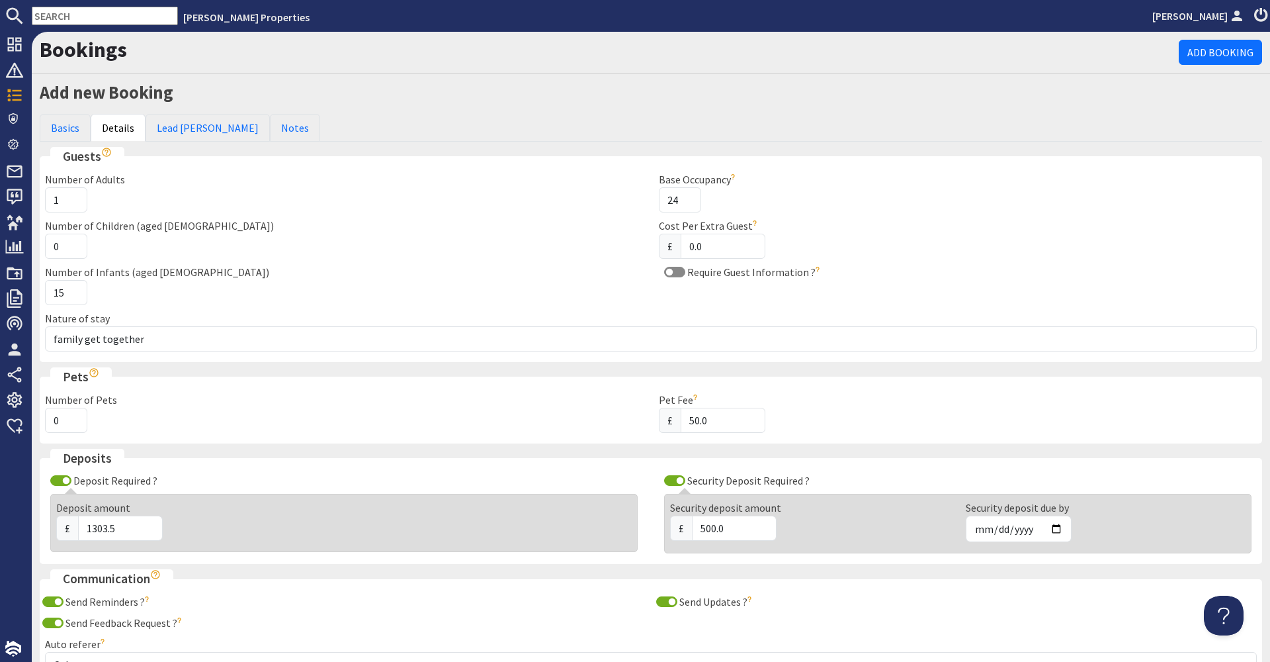
click at [353, 250] on div "Number of Children (aged [DEMOGRAPHIC_DATA]) 0" at bounding box center [344, 238] width 614 height 41
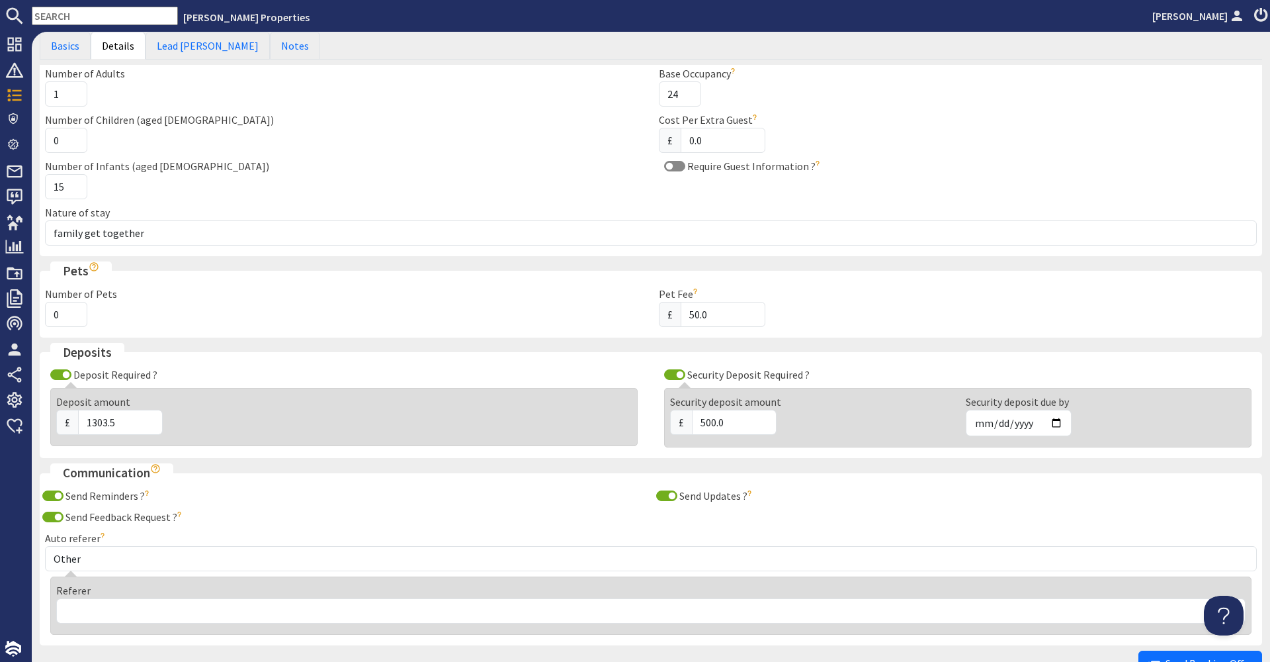
scroll to position [190, 0]
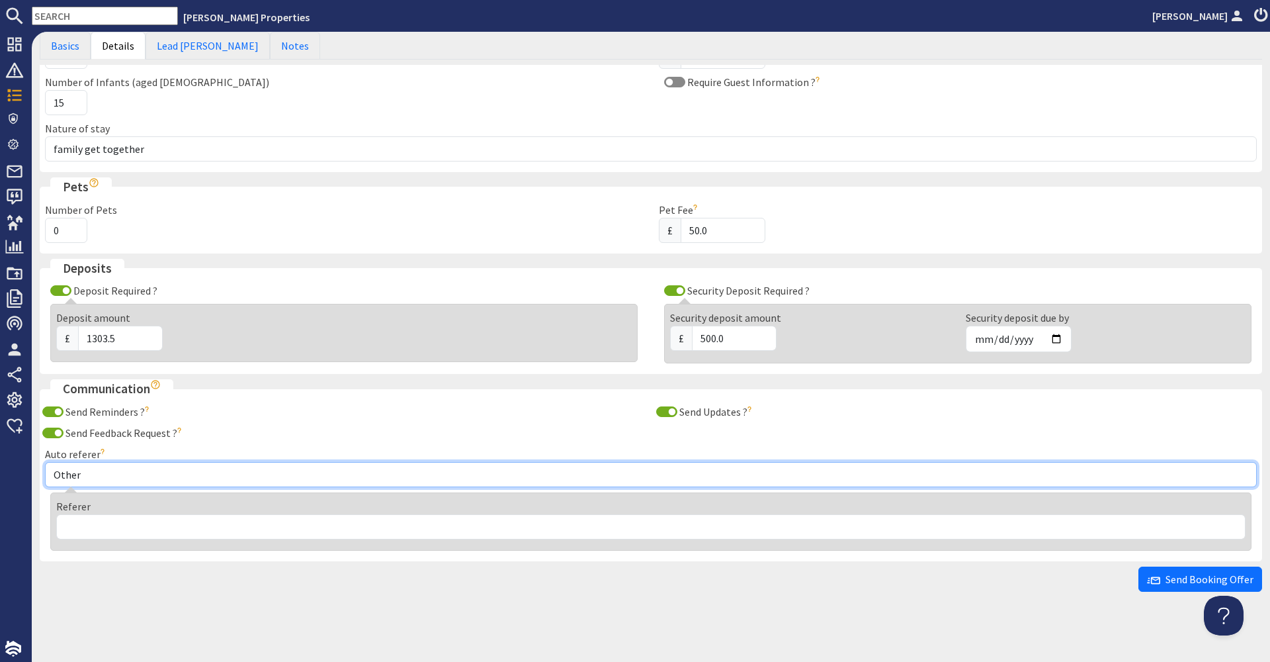
select select "358"
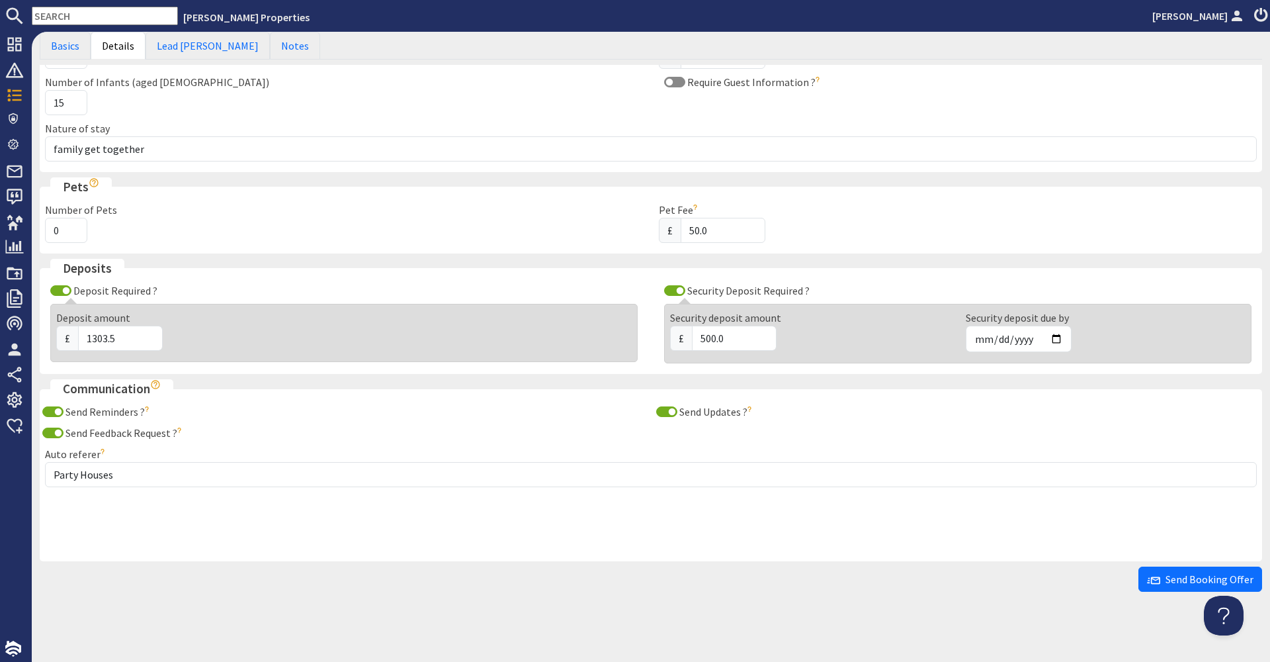
click at [343, 419] on div "Send Reminders ? The lead [PERSON_NAME] will be sent reminders when the 'receiv…" at bounding box center [651, 480] width 1228 height 152
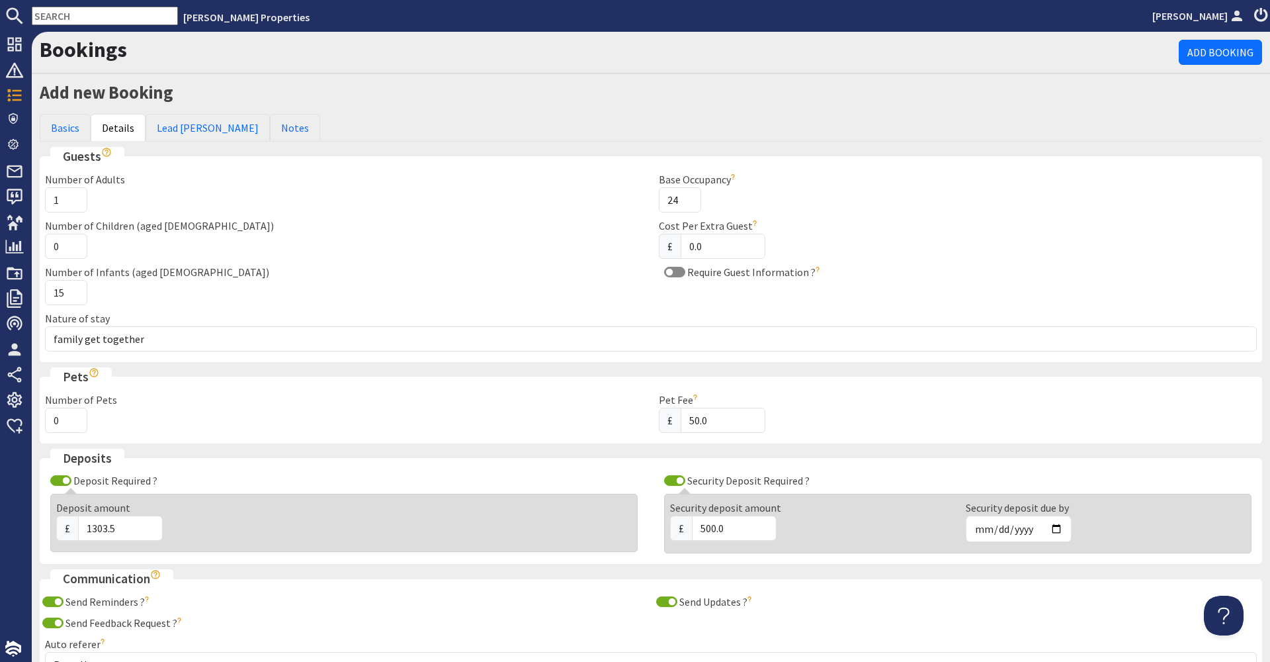
scroll to position [0, 0]
click at [173, 123] on link "Lead [PERSON_NAME]" at bounding box center [208, 128] width 124 height 28
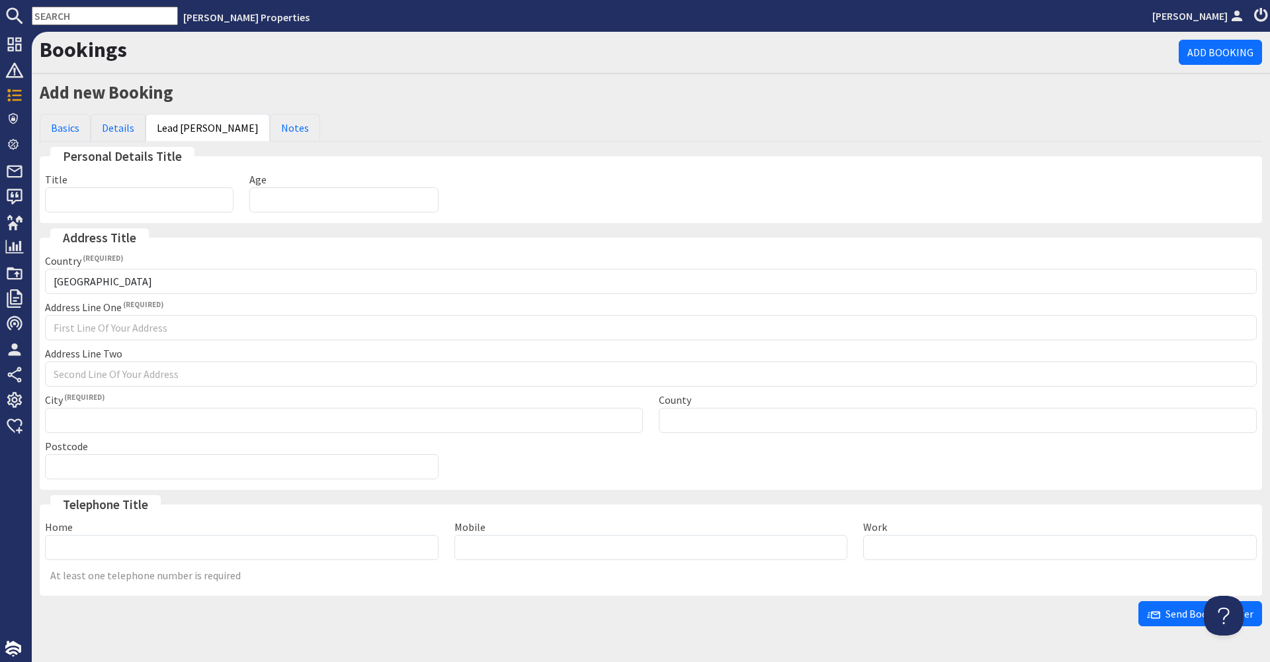
click at [193, 342] on div "Country [GEOGRAPHIC_DATA] --------------- [GEOGRAPHIC_DATA] [GEOGRAPHIC_DATA] […" at bounding box center [651, 369] width 1228 height 232
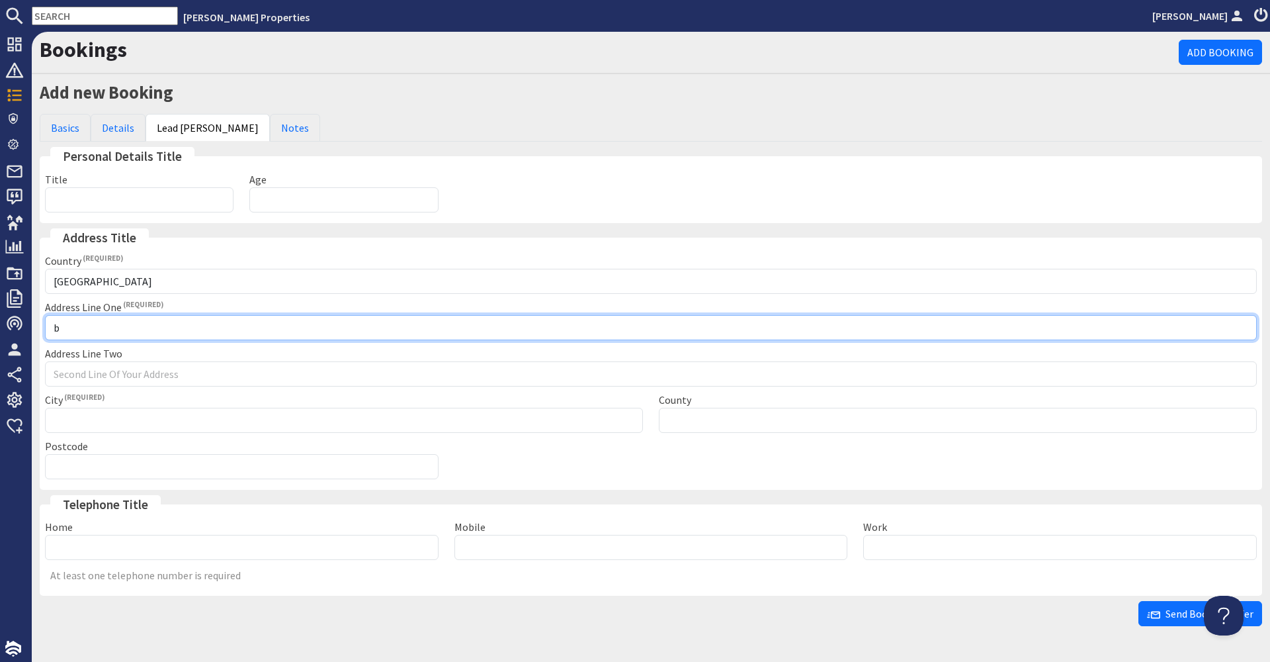
type input "b"
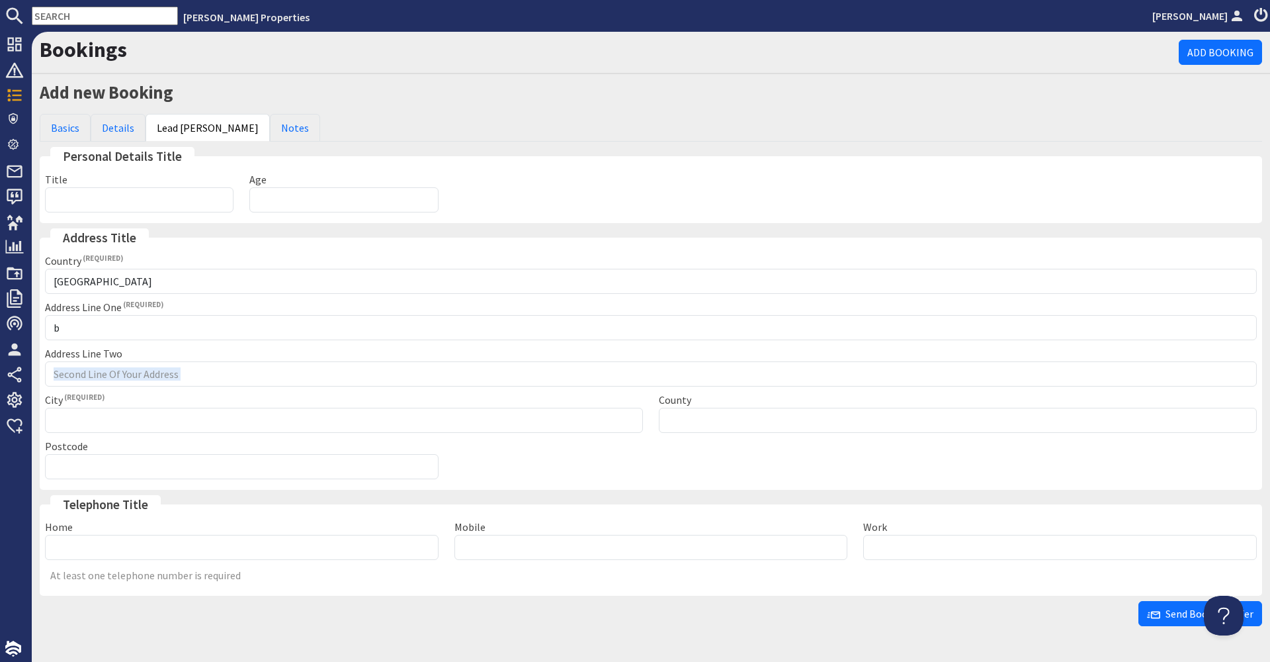
drag, startPoint x: 134, startPoint y: 349, endPoint x: 148, endPoint y: 388, distance: 41.7
click at [148, 388] on div "Country [GEOGRAPHIC_DATA] --------------- [GEOGRAPHIC_DATA] [GEOGRAPHIC_DATA] […" at bounding box center [651, 369] width 1228 height 232
click at [151, 438] on div "Postcode" at bounding box center [241, 458] width 409 height 41
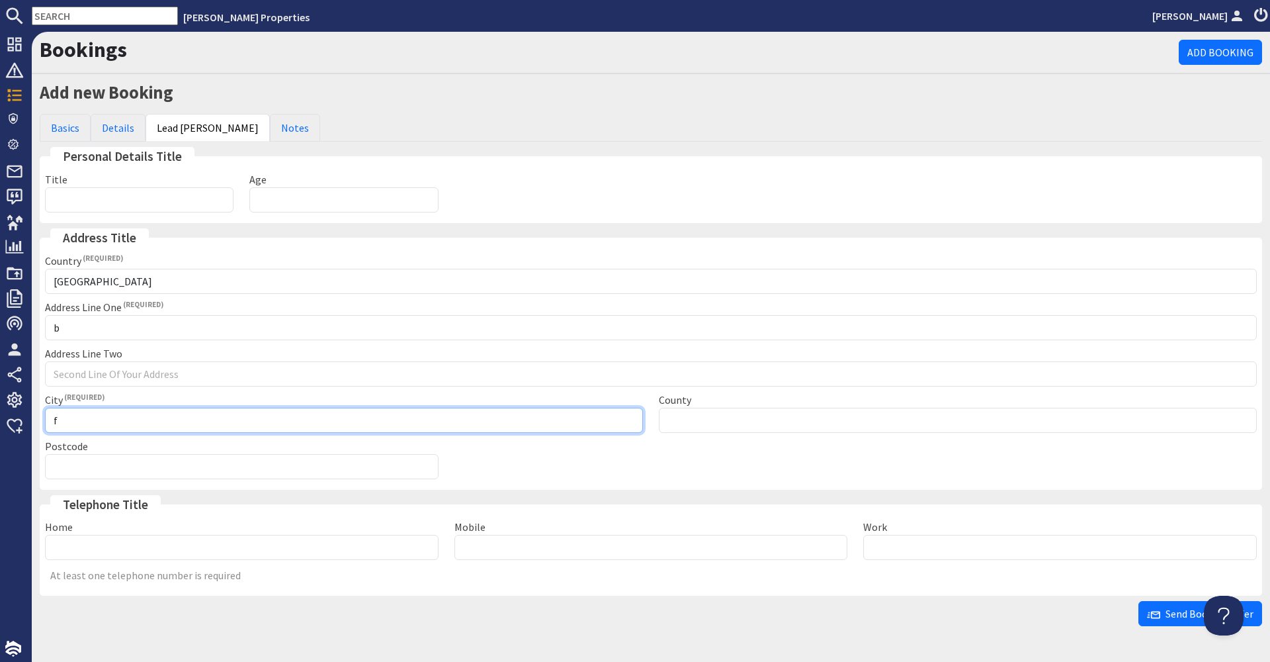
type input "f"
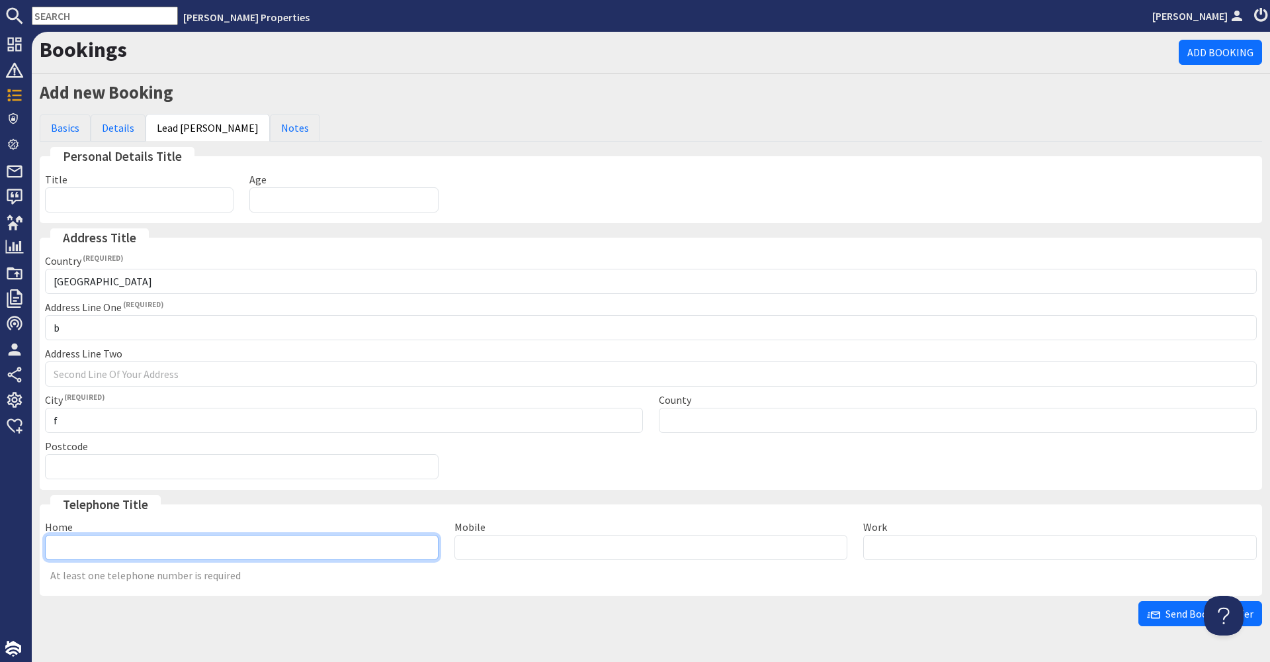
paste input "07792420063"
type input "07792420063"
click at [270, 129] on link "Notes" at bounding box center [295, 128] width 50 height 28
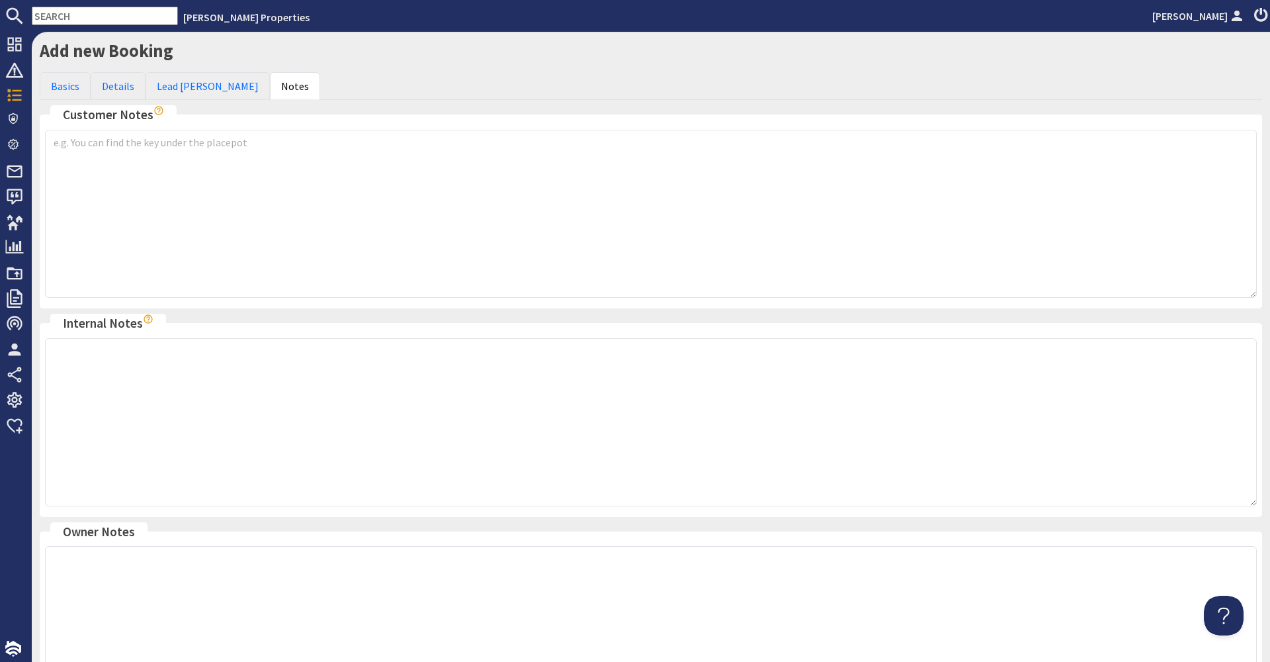
scroll to position [227, 0]
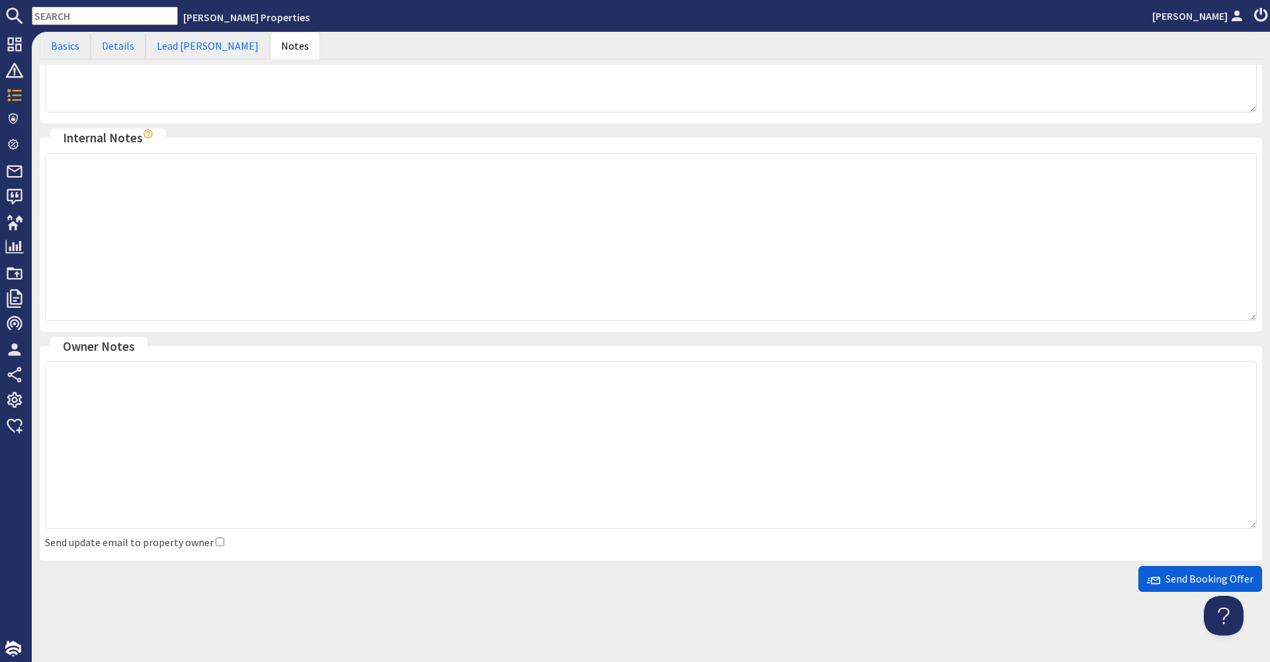
click at [1181, 575] on span "Send Booking Offer" at bounding box center [1200, 578] width 107 height 13
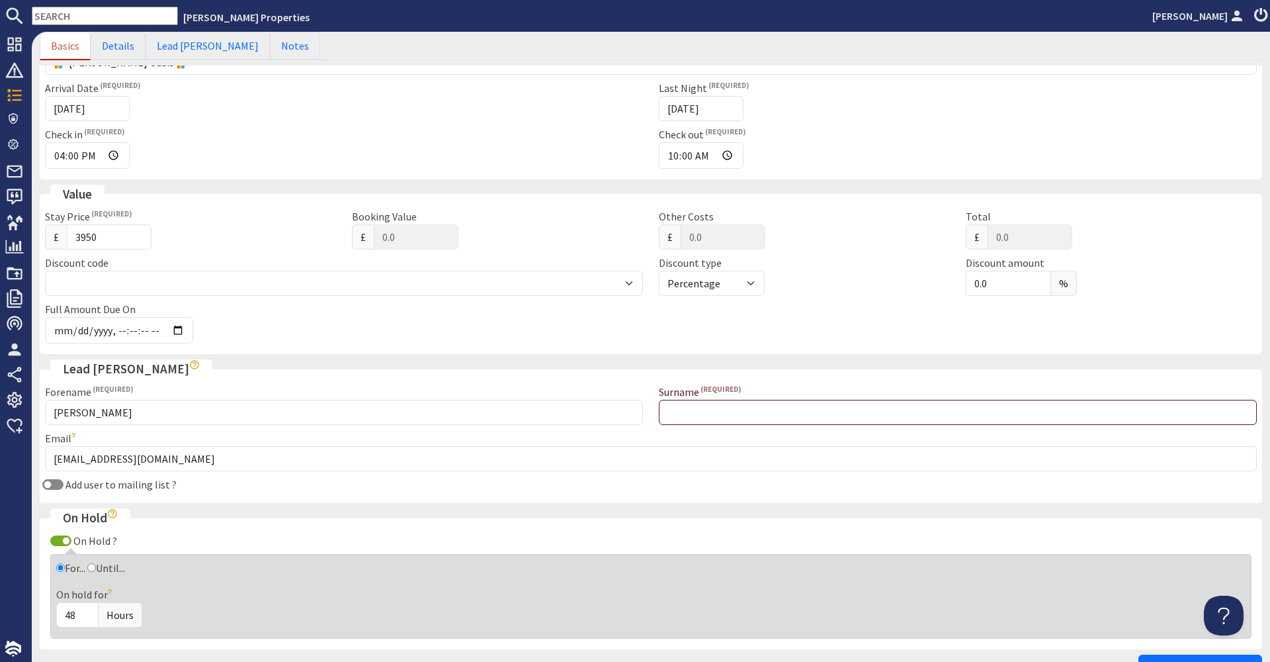
scroll to position [378, 0]
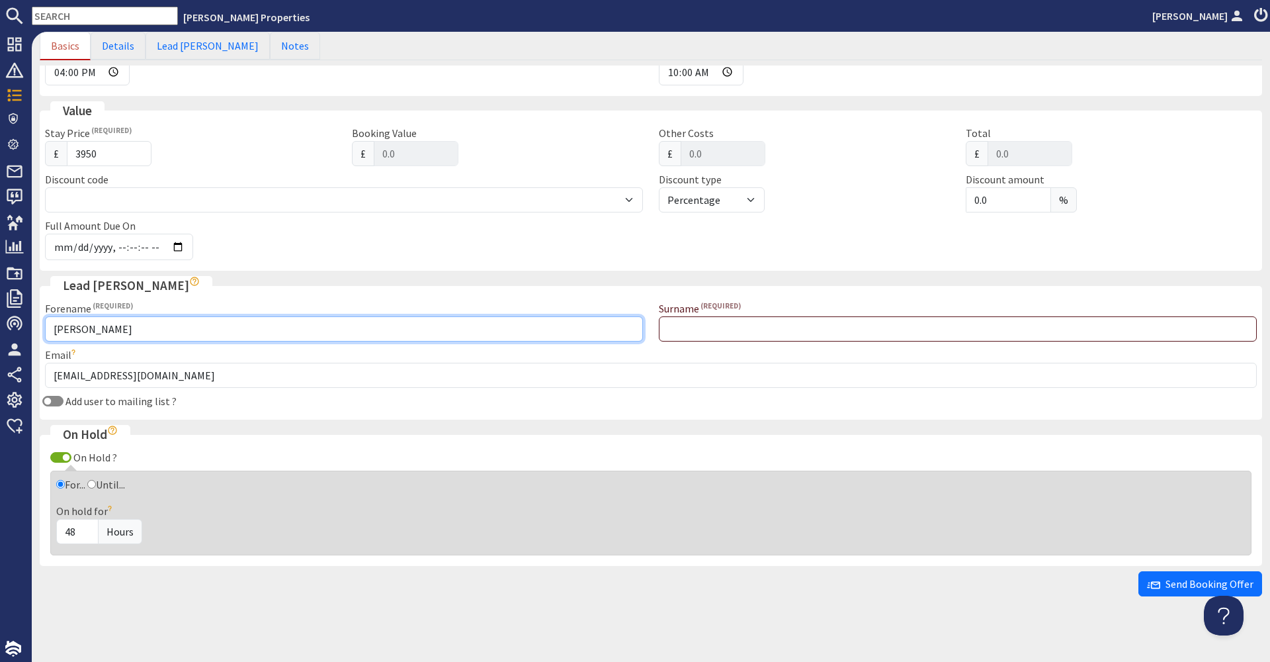
drag, startPoint x: 140, startPoint y: 327, endPoint x: 152, endPoint y: 335, distance: 14.3
type input "[PERSON_NAME]"
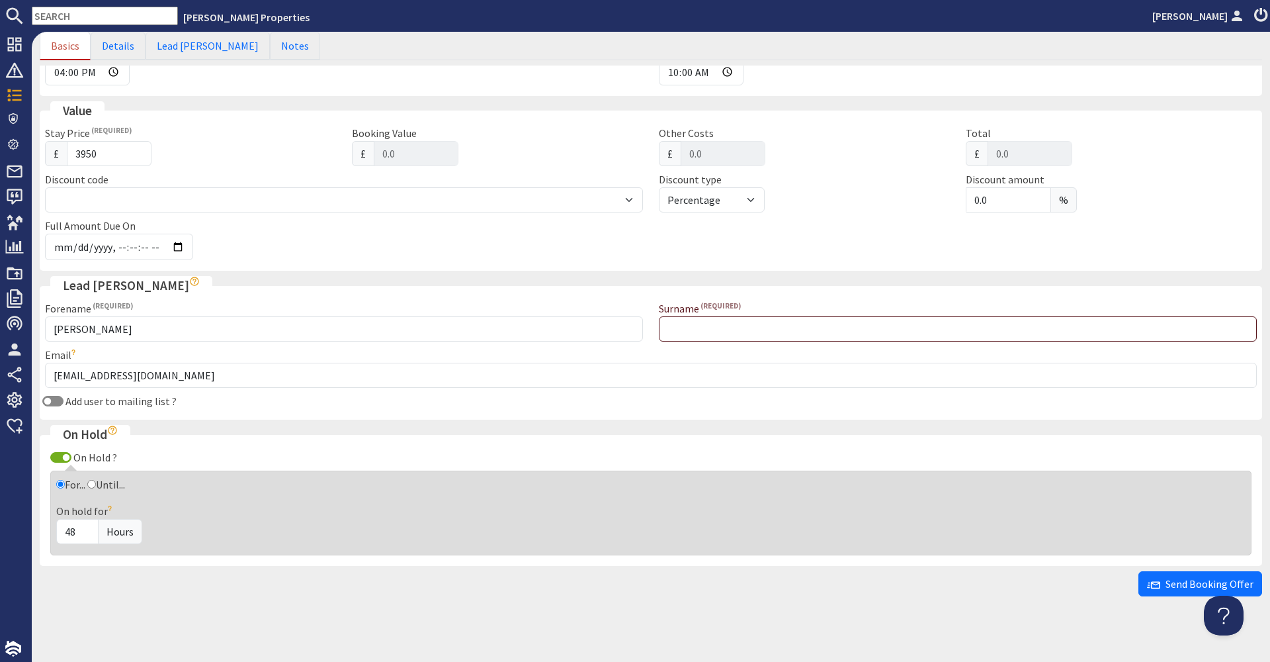
drag, startPoint x: 771, startPoint y: 302, endPoint x: 769, endPoint y: 319, distance: 16.7
click at [771, 306] on div "Surname" at bounding box center [958, 320] width 614 height 41
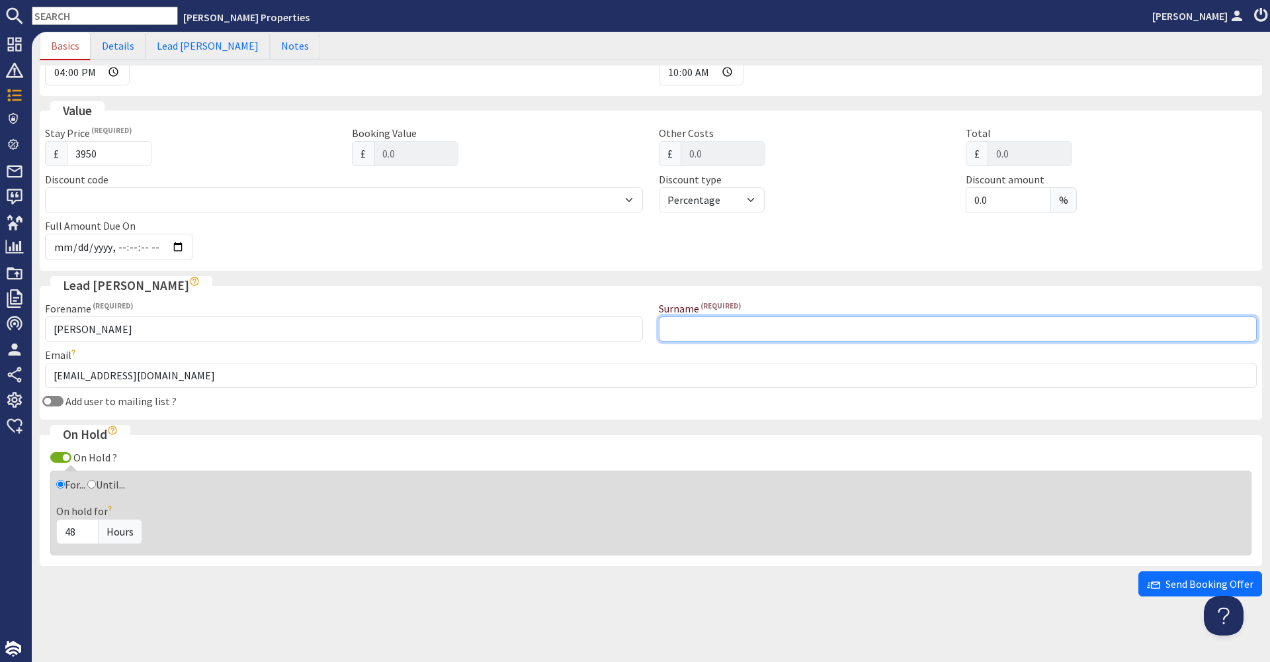
paste input "[PERSON_NAME]"
type input "[PERSON_NAME]"
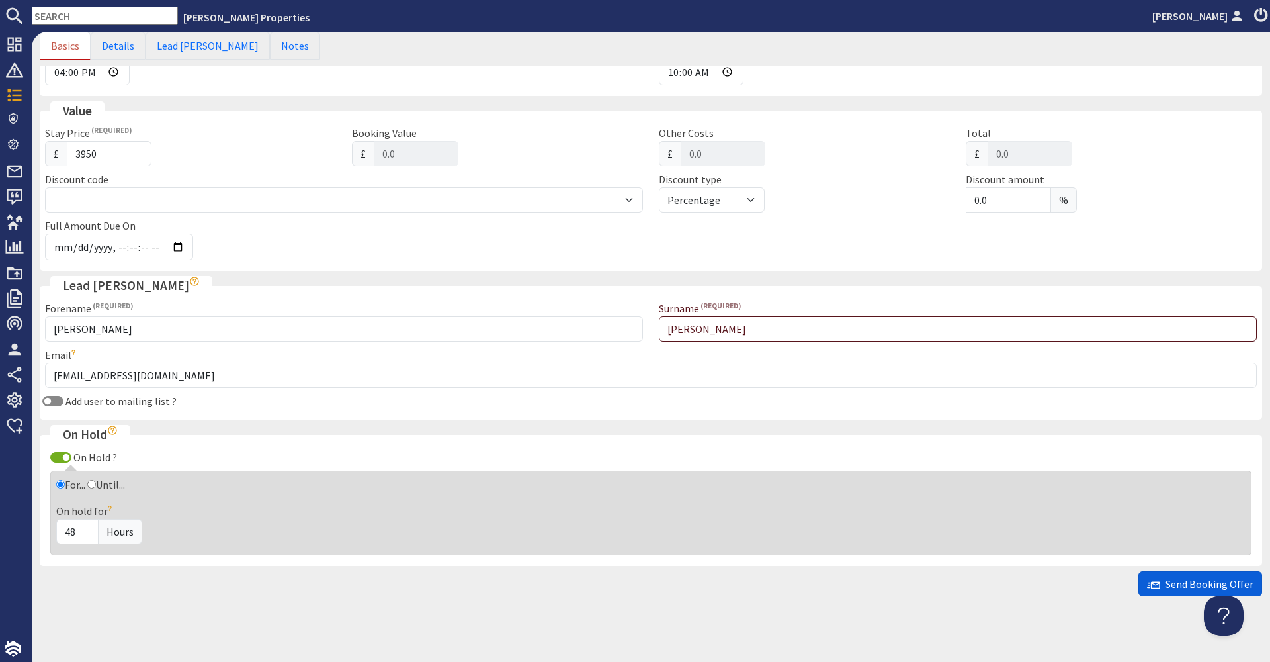
click at [1170, 577] on span "Send Booking Offer" at bounding box center [1200, 583] width 107 height 13
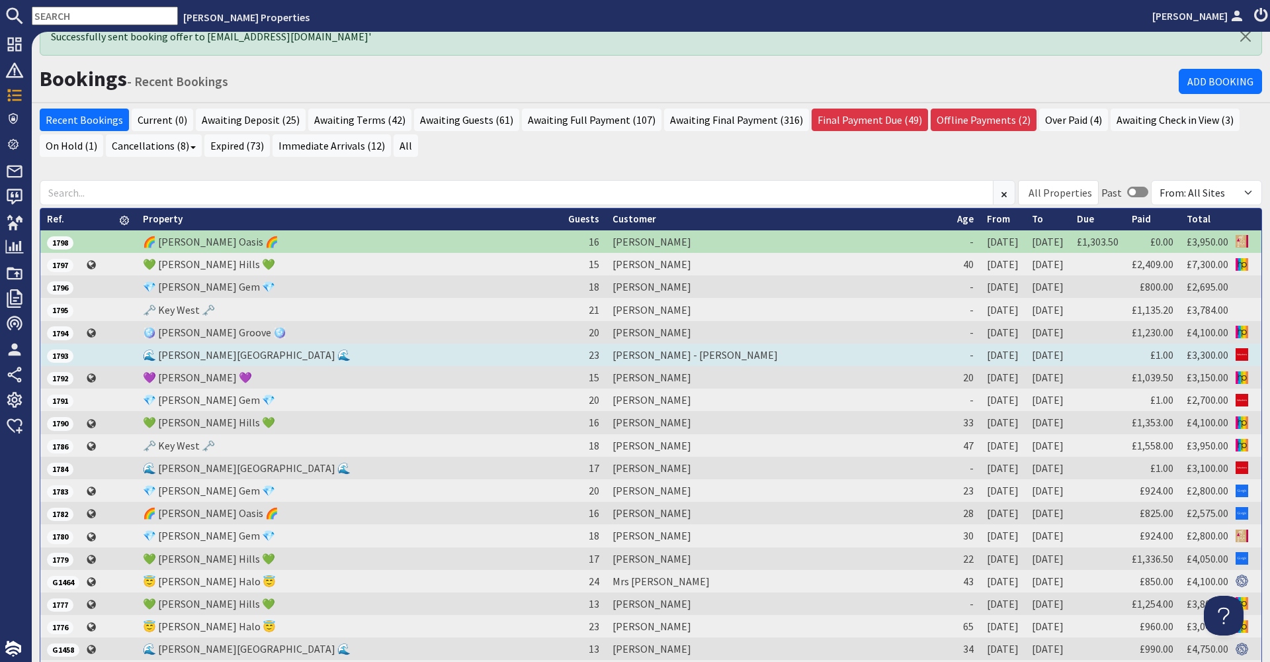
scroll to position [140, 0]
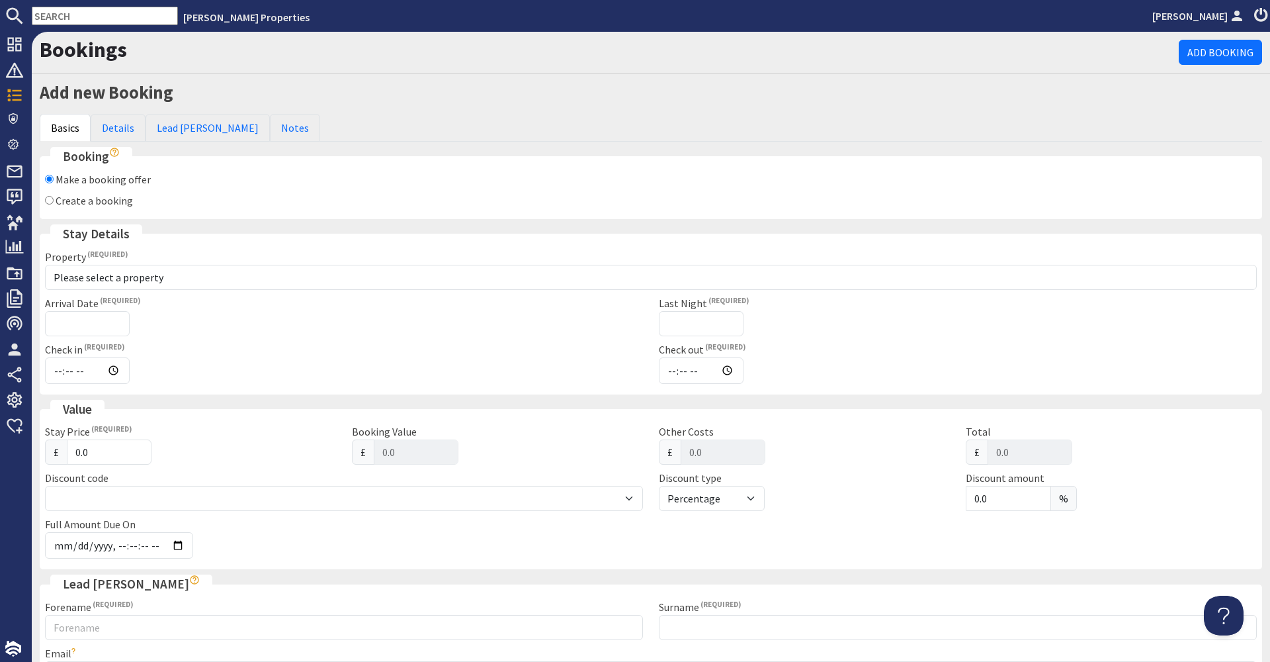
click at [942, 1] on nav "[PERSON_NAME] Properties [PERSON_NAME]" at bounding box center [635, 16] width 1270 height 32
